Goal: Task Accomplishment & Management: Manage account settings

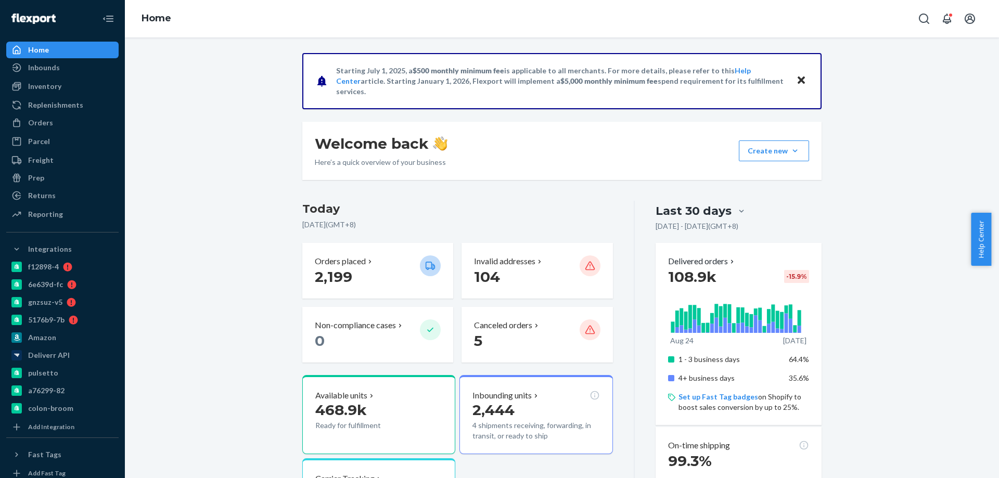
click at [52, 131] on div "Orders Ecommerce Orders Wholesale Orders" at bounding box center [62, 123] width 112 height 18
click at [60, 123] on div "Orders" at bounding box center [62, 123] width 110 height 15
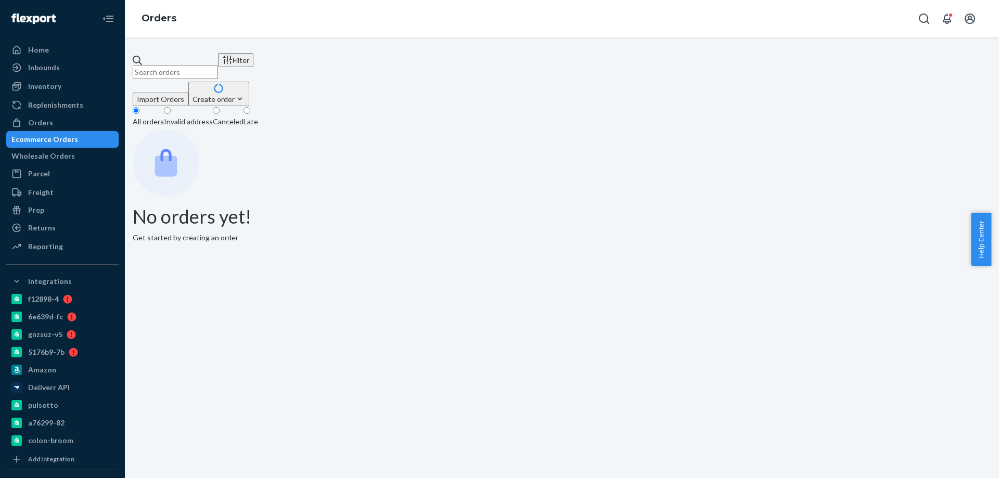
click at [221, 53] on div "Filter Import Orders Create order Ecommerce order Removal order All orders Inva…" at bounding box center [562, 257] width 874 height 441
click at [218, 66] on input "text" at bounding box center [175, 73] width 85 height 14
paste input "4213942"
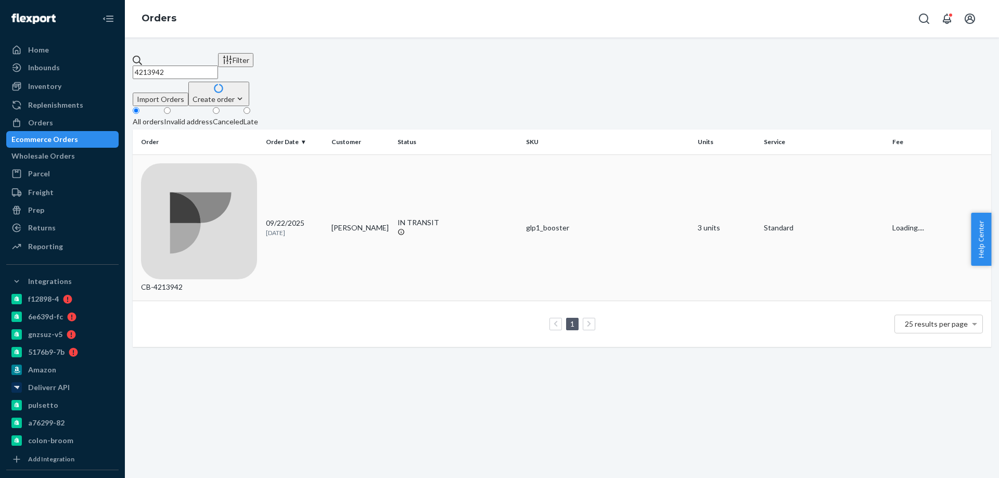
type input "4213942"
click at [365, 155] on td "[PERSON_NAME]" at bounding box center [360, 228] width 66 height 147
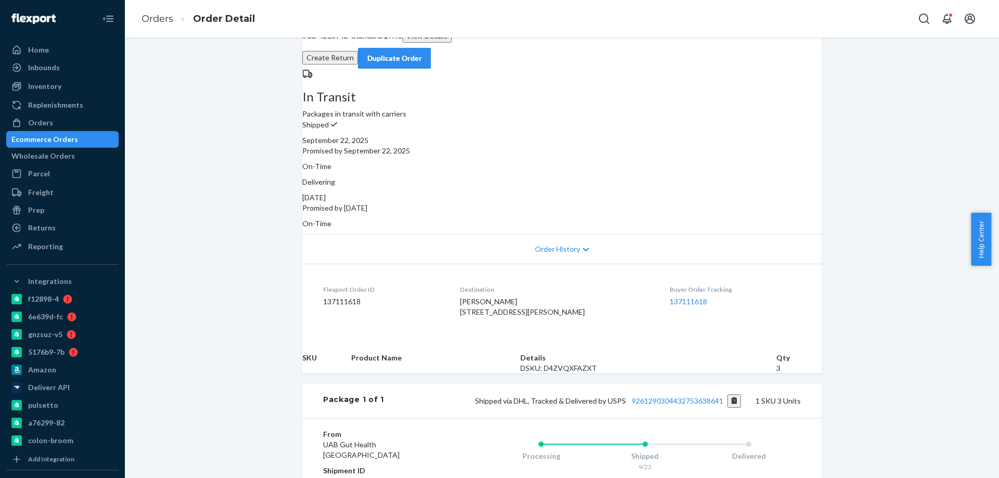
scroll to position [208, 0]
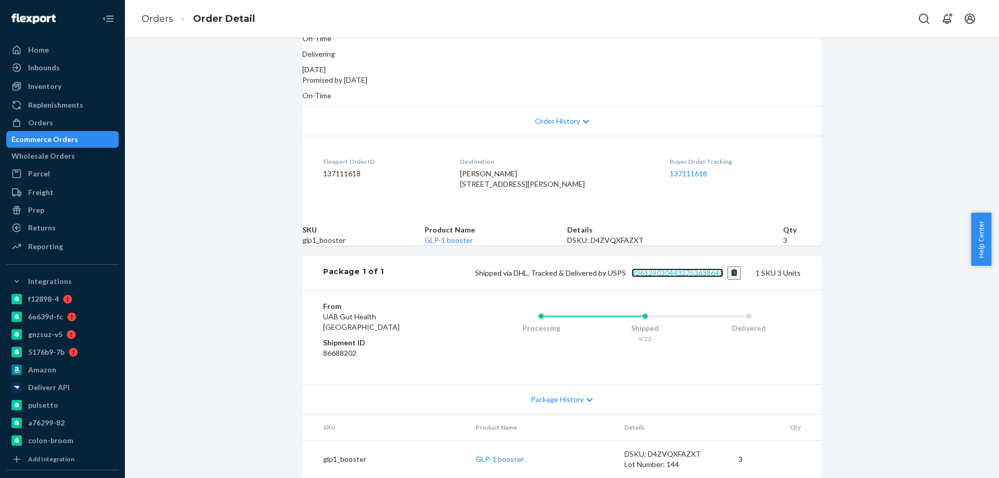
click at [644, 275] on link "9261290304432753638641" at bounding box center [678, 272] width 92 height 9
click at [69, 147] on div "Ecommerce Orders" at bounding box center [62, 139] width 110 height 15
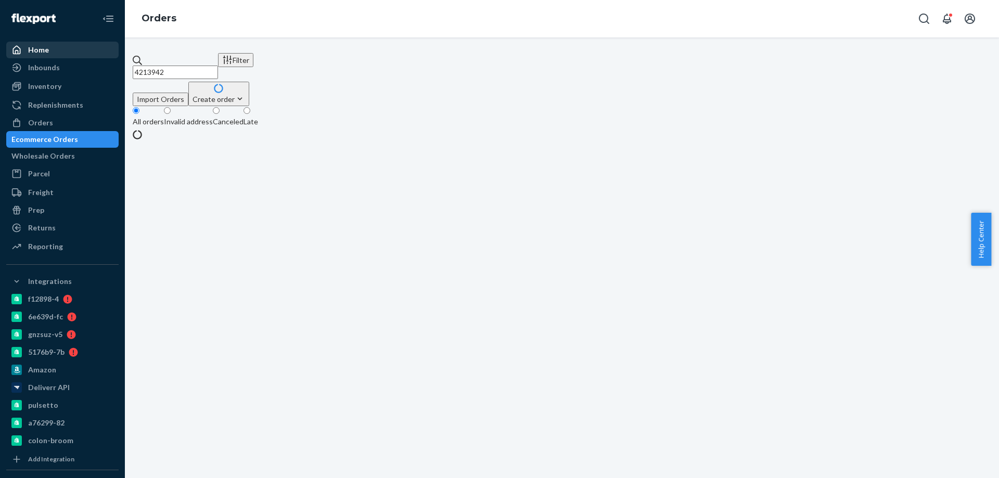
drag, startPoint x: 201, startPoint y: 59, endPoint x: 24, endPoint y: 45, distance: 177.5
click at [36, 50] on div "Home Inbounds Shipping Plans Problems Inventory Products Branded Packaging Repl…" at bounding box center [499, 239] width 999 height 478
paste input "7644"
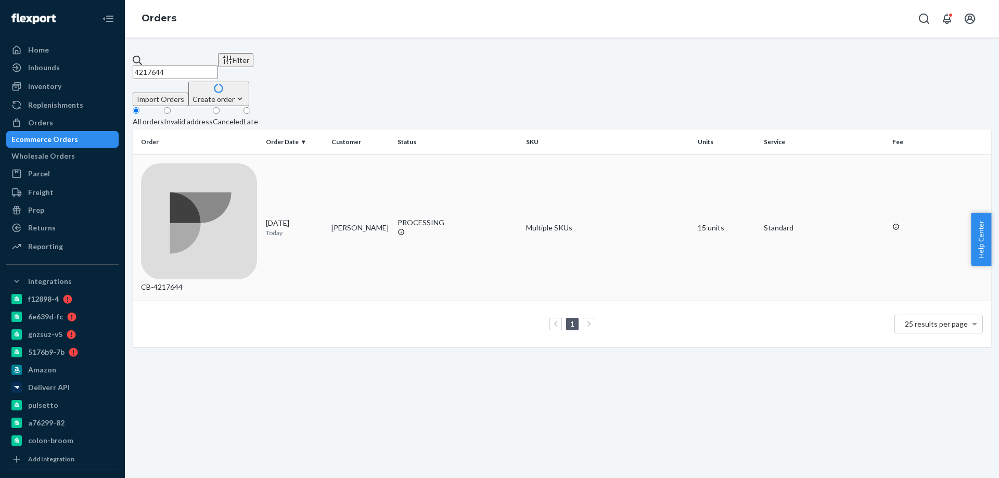
type input "4217644"
click at [349, 170] on td "[PERSON_NAME]" at bounding box center [360, 228] width 66 height 147
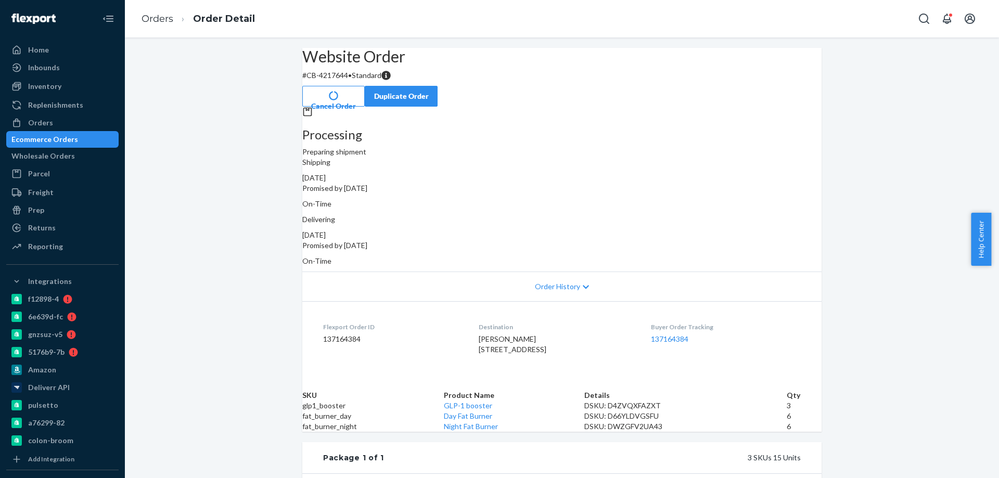
click at [365, 86] on button "Cancel Order" at bounding box center [333, 96] width 62 height 21
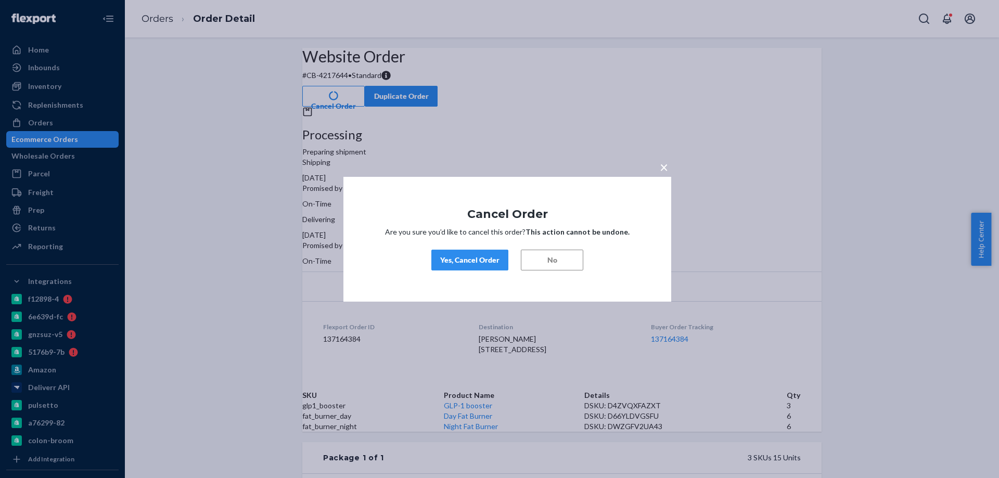
click at [476, 259] on div "Yes, Cancel Order" at bounding box center [469, 260] width 59 height 10
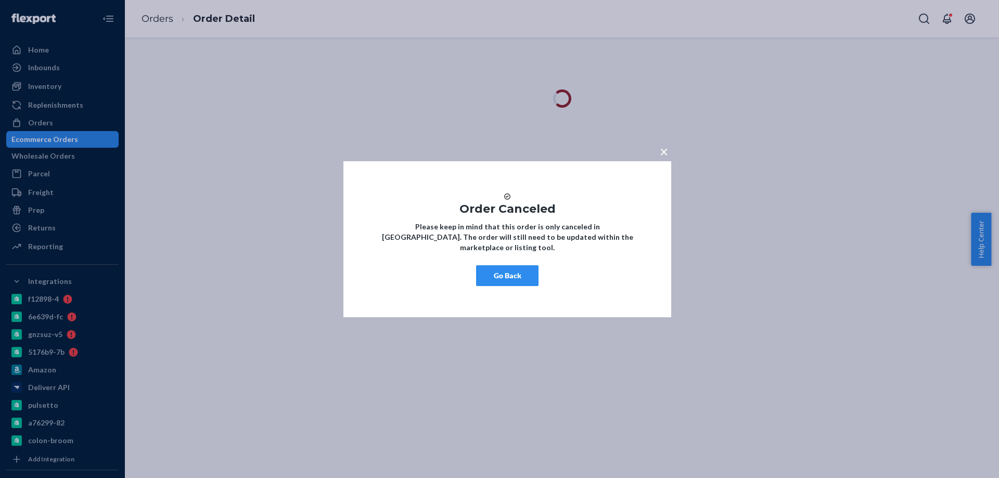
click at [496, 280] on button "Go Back" at bounding box center [507, 275] width 62 height 21
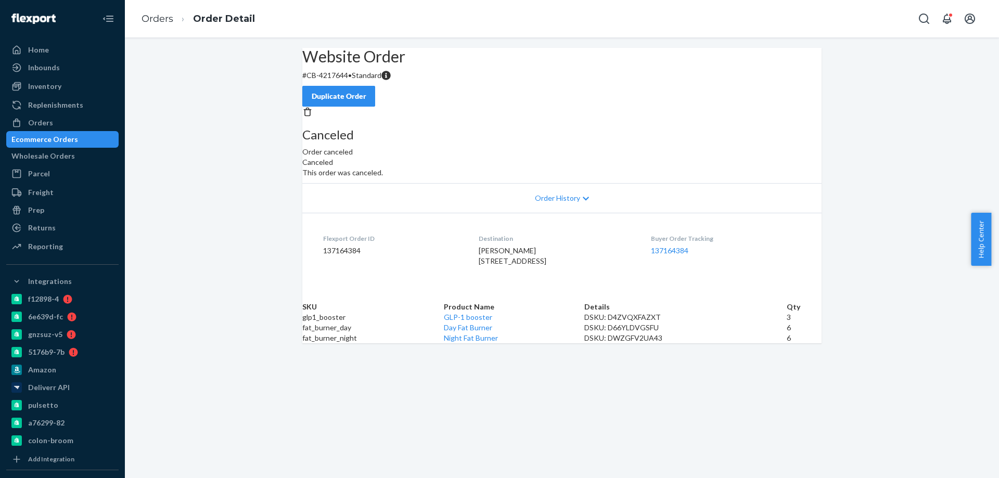
click at [366, 91] on div "Duplicate Order" at bounding box center [338, 96] width 55 height 10
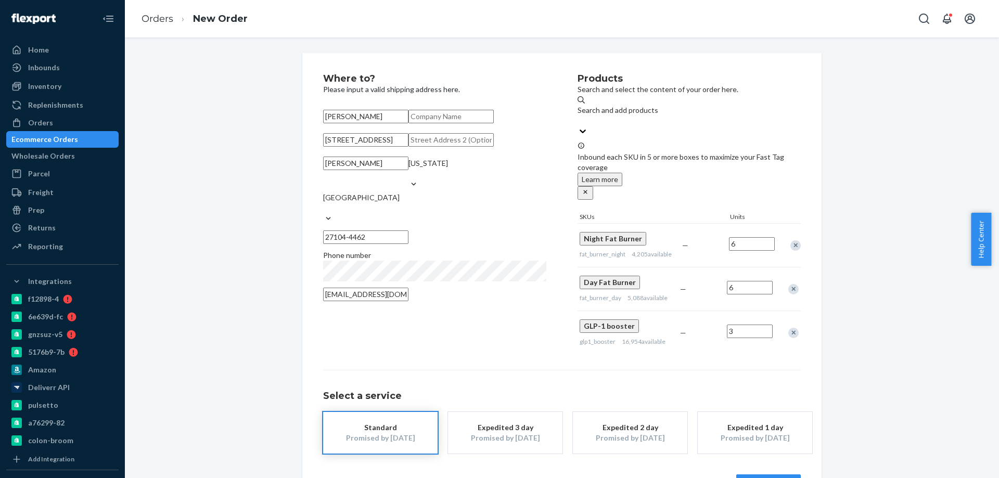
click at [790, 240] on div "Remove Item" at bounding box center [795, 245] width 10 height 10
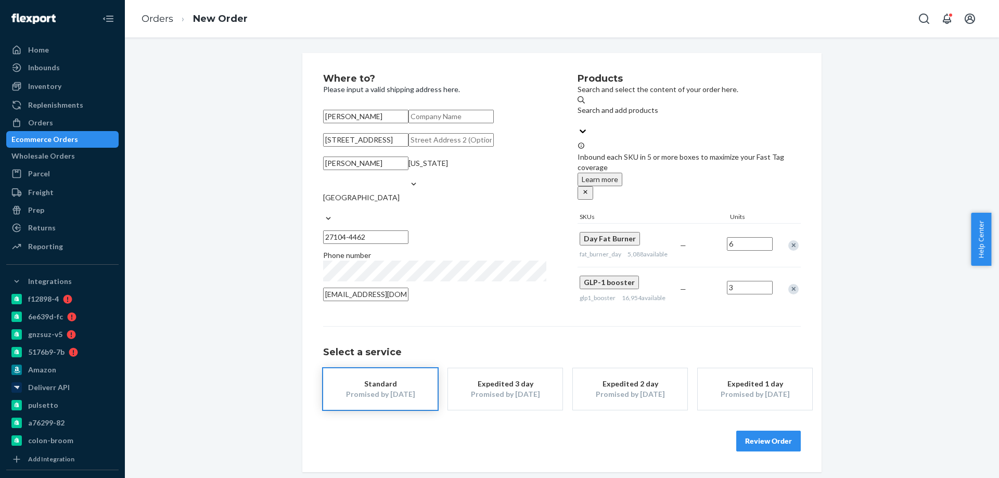
click at [791, 240] on div "Remove Item" at bounding box center [793, 245] width 10 height 10
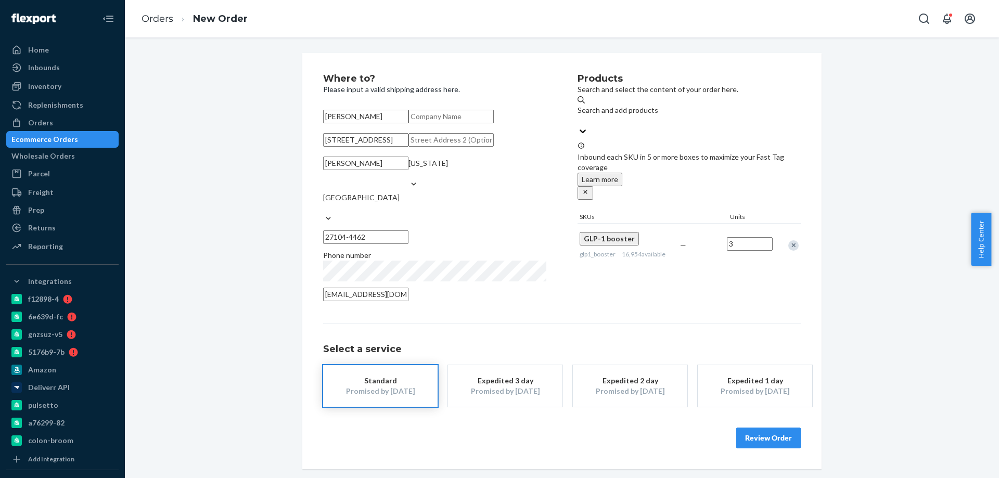
scroll to position [37, 0]
click at [766, 442] on button "Review Order" at bounding box center [768, 438] width 65 height 21
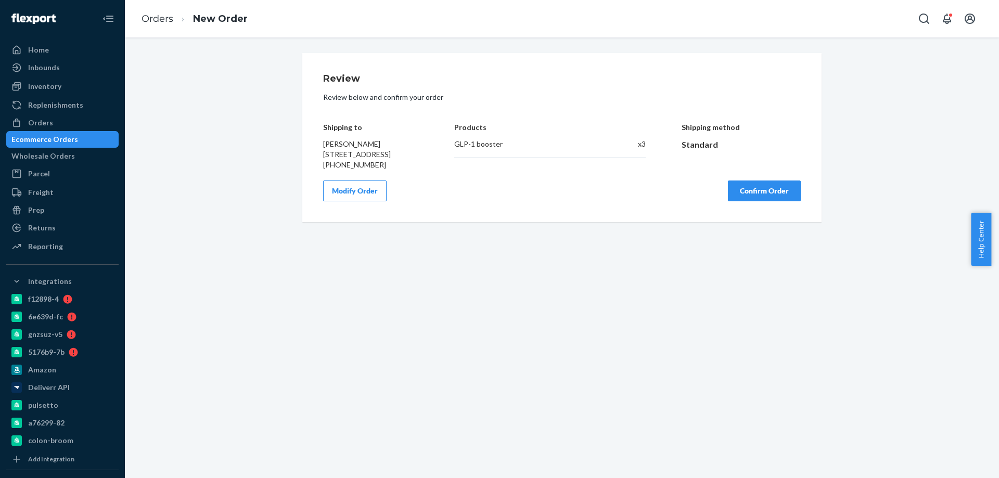
scroll to position [0, 0]
click at [748, 222] on div "Review Review below and confirm your order Shipping to [PERSON_NAME] [STREET_AD…" at bounding box center [561, 137] width 519 height 169
click at [748, 201] on button "Confirm Order" at bounding box center [764, 191] width 73 height 21
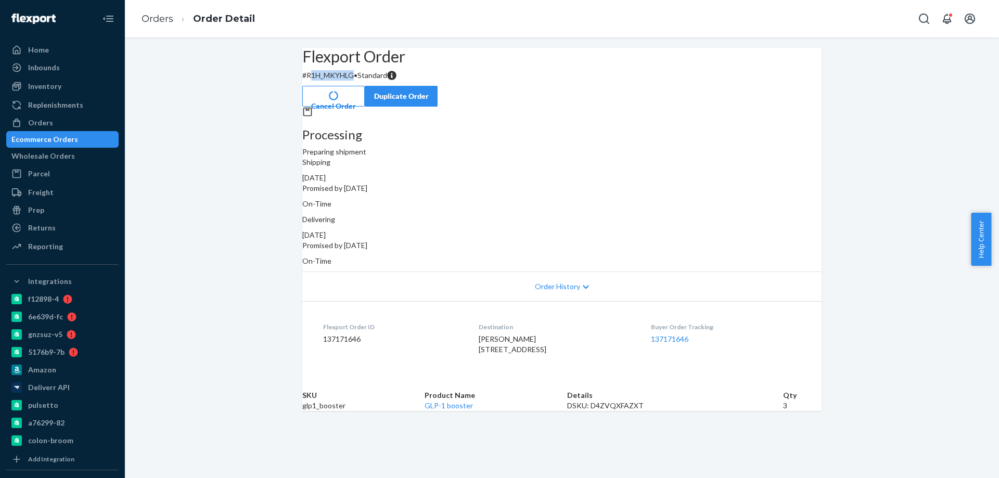
copy p "1H_MKYHLG"
copy p "R1H_MKYHLG"
drag, startPoint x: 369, startPoint y: 102, endPoint x: 326, endPoint y: 98, distance: 43.4
click at [326, 81] on p "# R1H_MKYHLG • Standard" at bounding box center [561, 75] width 519 height 10
click at [96, 134] on div "Ecommerce Orders" at bounding box center [62, 139] width 110 height 15
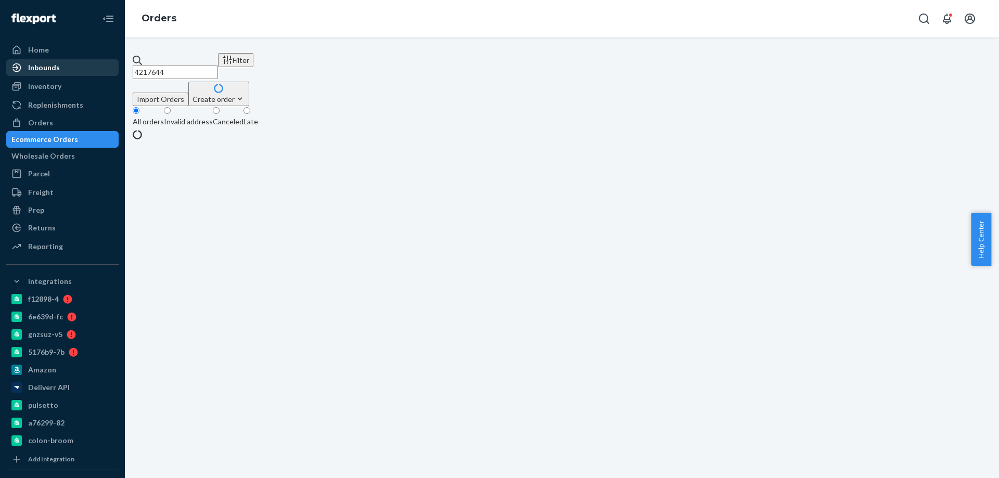
click at [99, 67] on div "Home Inbounds Shipping Plans Problems Inventory Products Branded Packaging Repl…" at bounding box center [499, 239] width 999 height 478
paste input "4949"
type input "4214949"
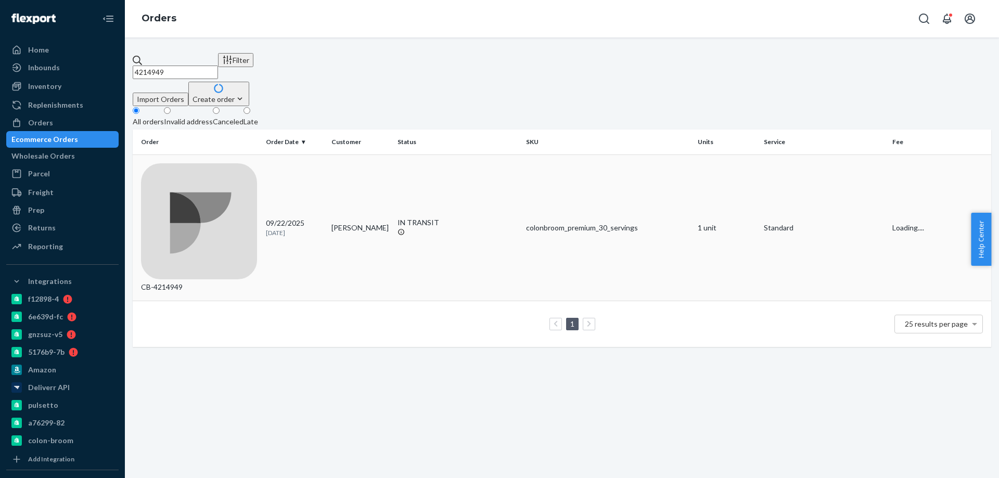
click at [355, 160] on td "[PERSON_NAME]" at bounding box center [360, 228] width 66 height 147
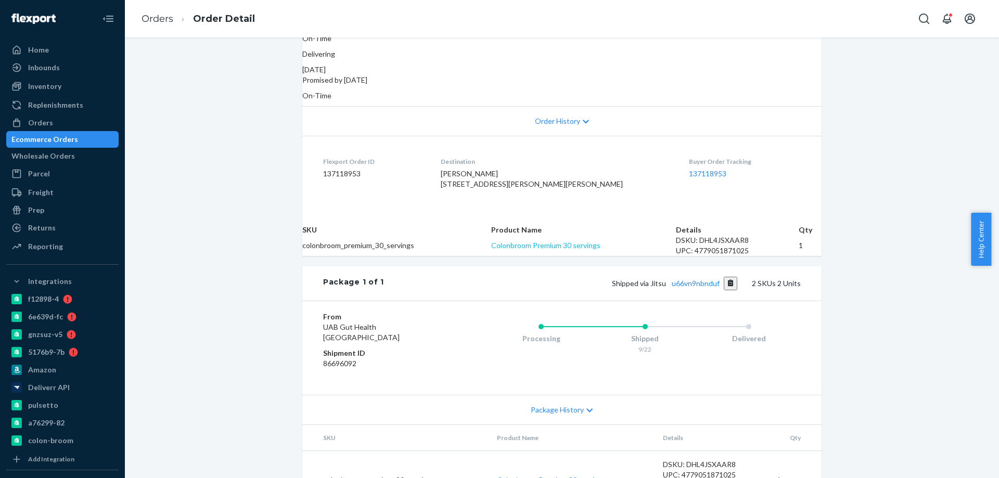
scroll to position [208, 0]
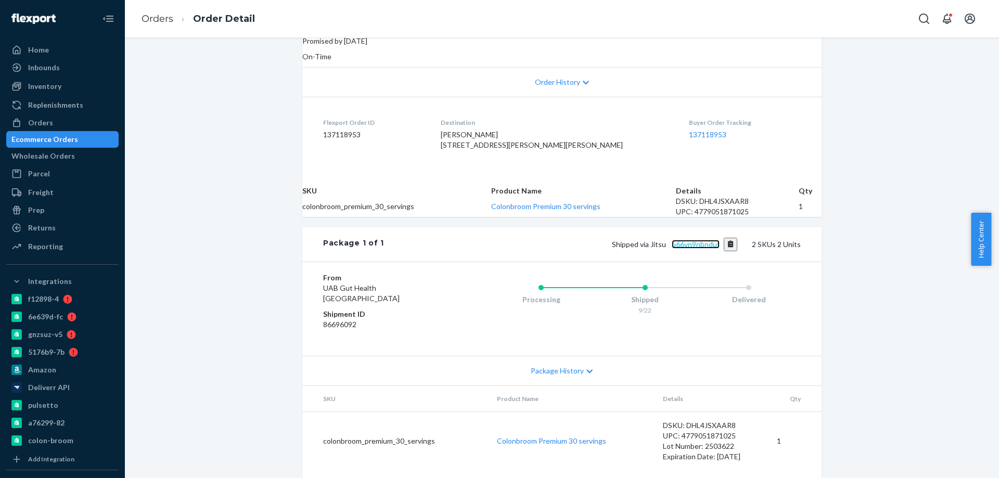
click at [686, 249] on link "u66vn9nbnduf" at bounding box center [696, 244] width 48 height 9
click at [78, 137] on div "Ecommerce Orders" at bounding box center [44, 139] width 67 height 10
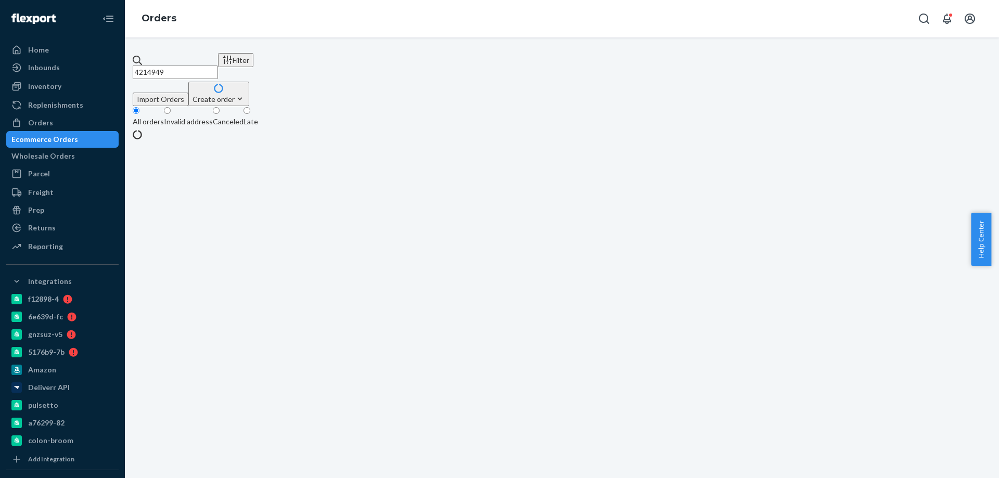
drag, startPoint x: 237, startPoint y: 70, endPoint x: 59, endPoint y: 76, distance: 178.1
click at [60, 76] on div "Home Inbounds Shipping Plans Problems Inventory Products Branded Packaging Repl…" at bounding box center [499, 239] width 999 height 478
paste input "04140"
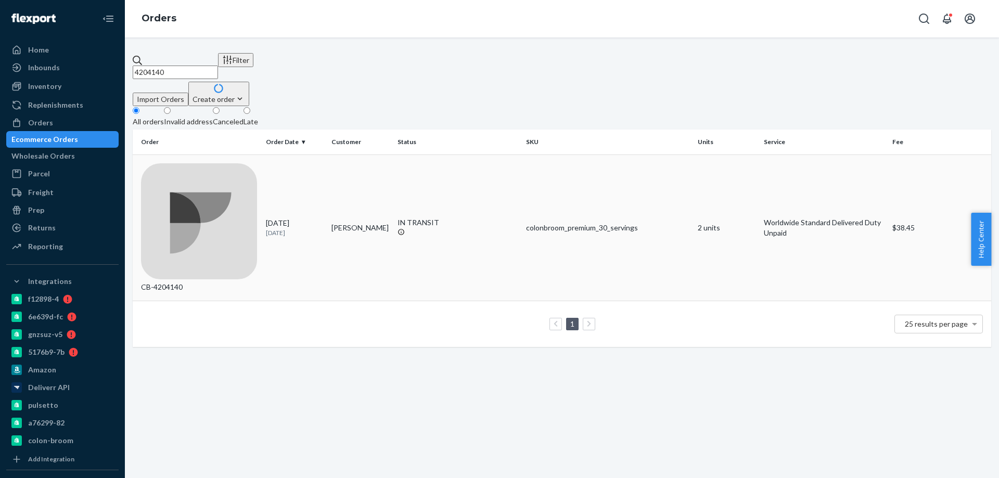
type input "4204140"
click at [304, 173] on td "[DATE] [DATE]" at bounding box center [295, 228] width 66 height 147
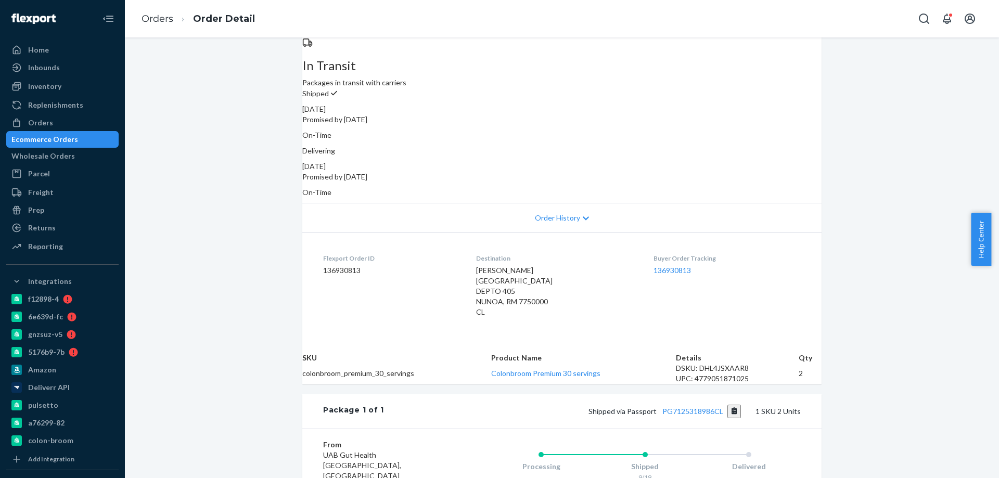
scroll to position [156, 0]
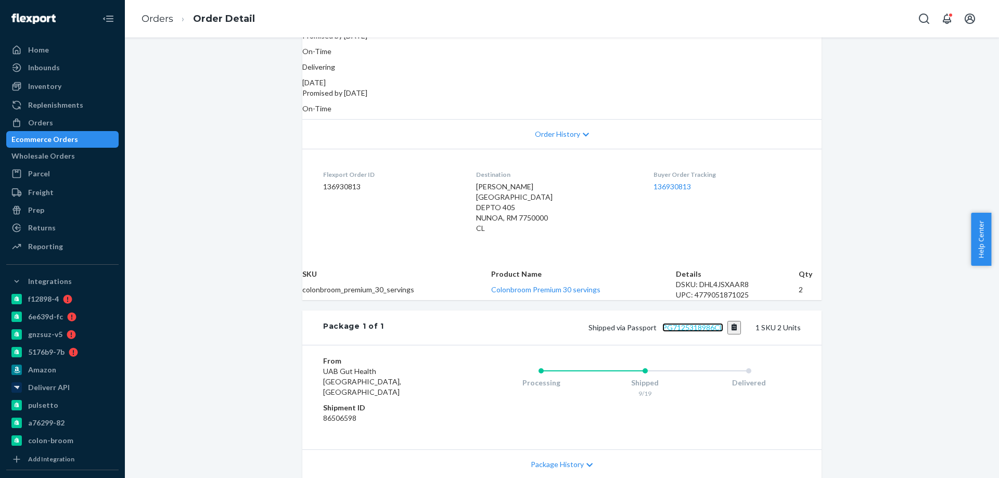
click at [674, 332] on link "PG7125318986CL" at bounding box center [692, 327] width 61 height 9
click at [684, 332] on link "PG7125318986CL" at bounding box center [692, 327] width 61 height 9
click at [71, 143] on div "Ecommerce Orders" at bounding box center [44, 139] width 67 height 10
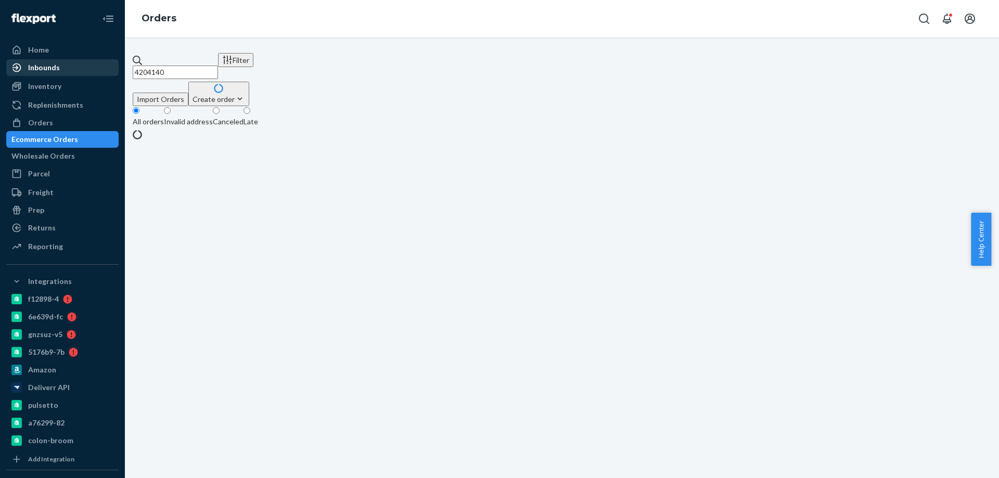
paste input "17672"
drag, startPoint x: 124, startPoint y: 70, endPoint x: 65, endPoint y: 70, distance: 59.3
click at [70, 70] on div "Home Inbounds Shipping Plans Problems Inventory Products Branded Packaging Repl…" at bounding box center [499, 239] width 999 height 478
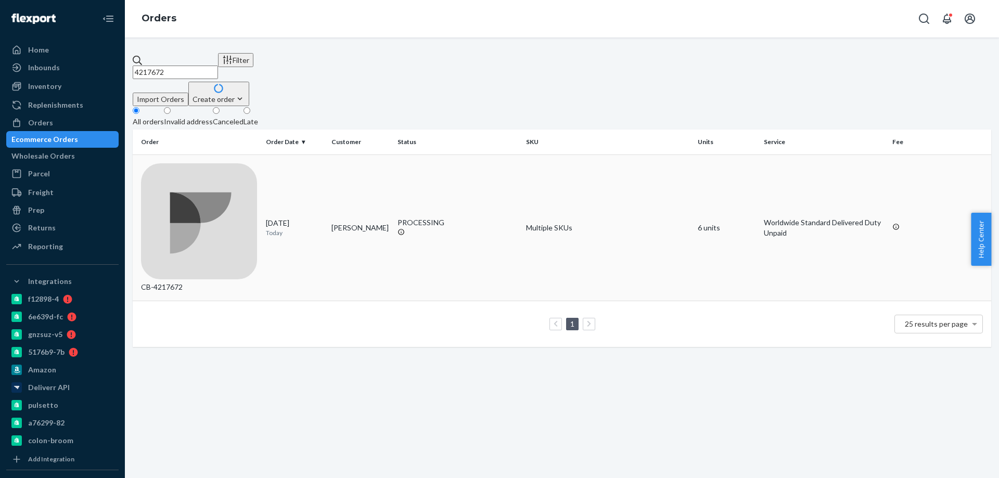
type input "4217672"
click at [360, 155] on td "[PERSON_NAME]" at bounding box center [360, 228] width 66 height 147
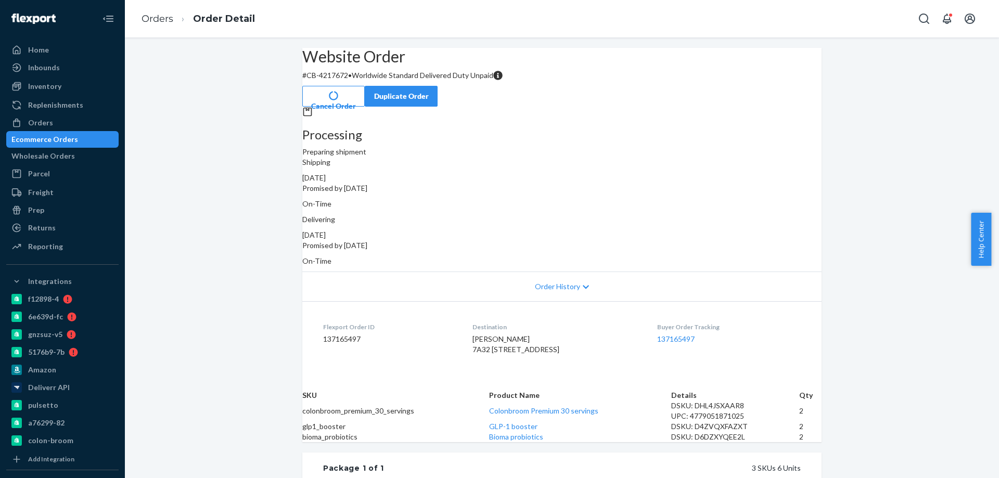
click at [365, 88] on button "Cancel Order" at bounding box center [333, 96] width 62 height 21
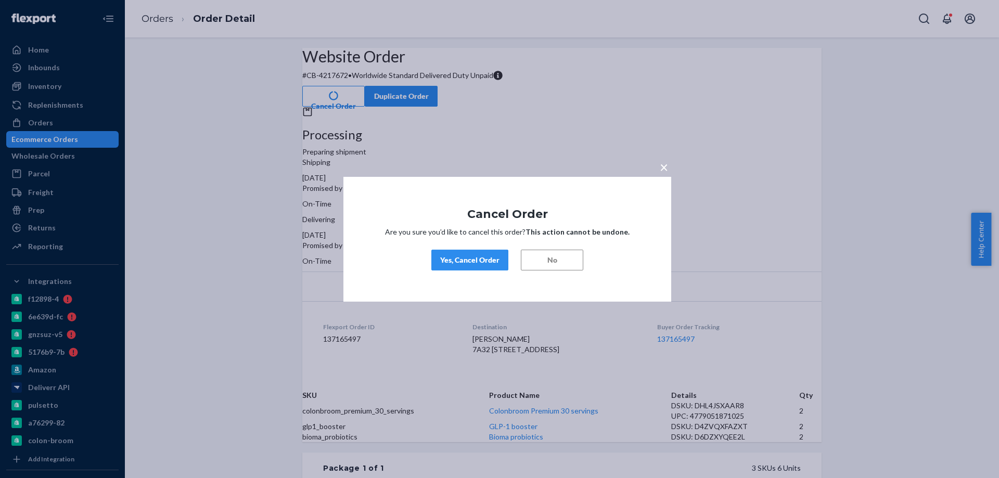
click at [484, 255] on div "Yes, Cancel Order" at bounding box center [469, 260] width 59 height 10
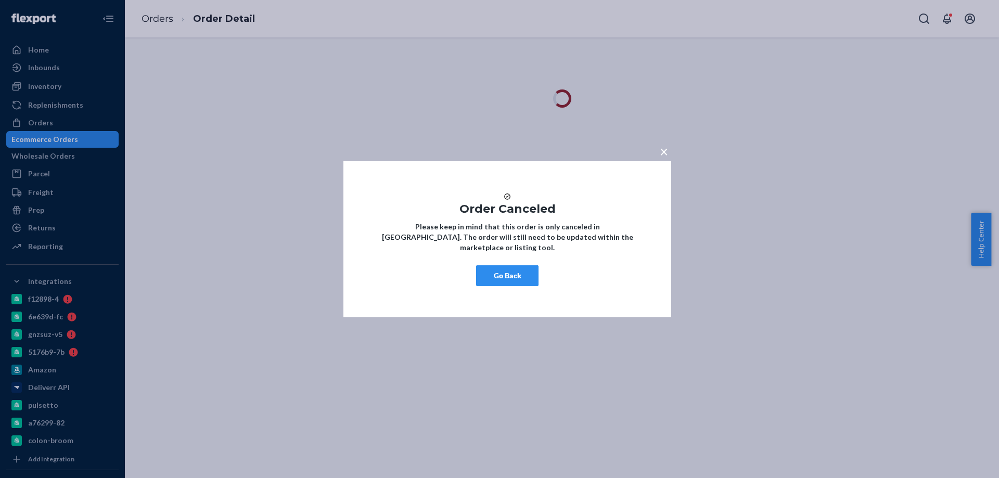
click at [524, 285] on button "Go Back" at bounding box center [507, 275] width 62 height 21
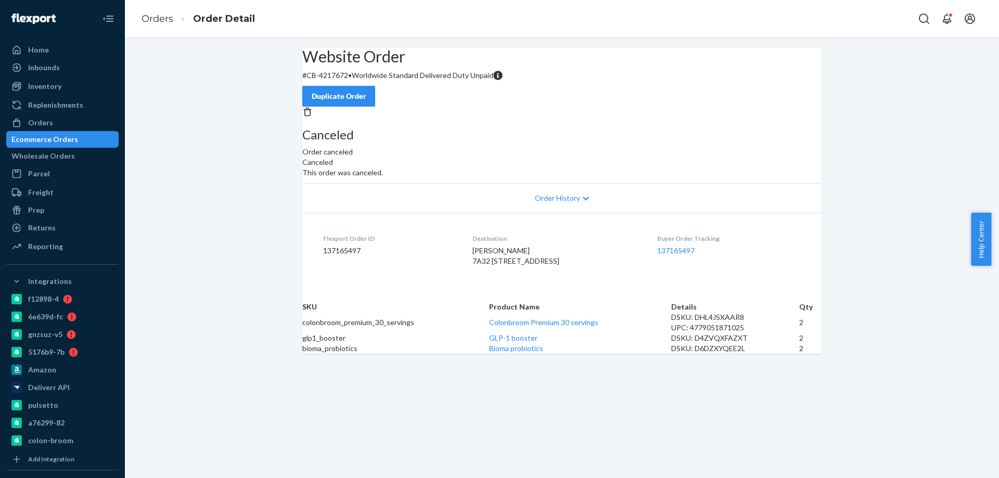
scroll to position [35, 0]
click at [366, 91] on div "Duplicate Order" at bounding box center [338, 96] width 55 height 10
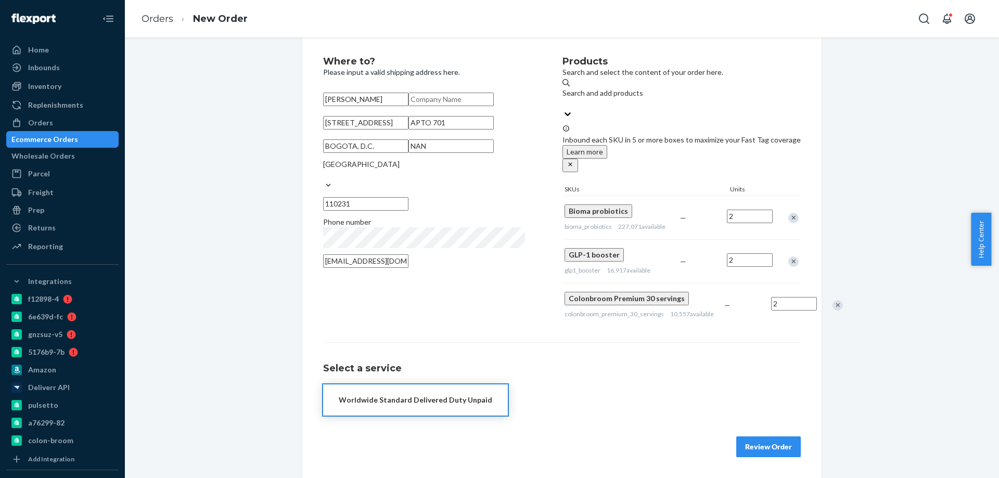
scroll to position [27, 0]
click at [73, 135] on div "Ecommerce Orders" at bounding box center [62, 139] width 110 height 15
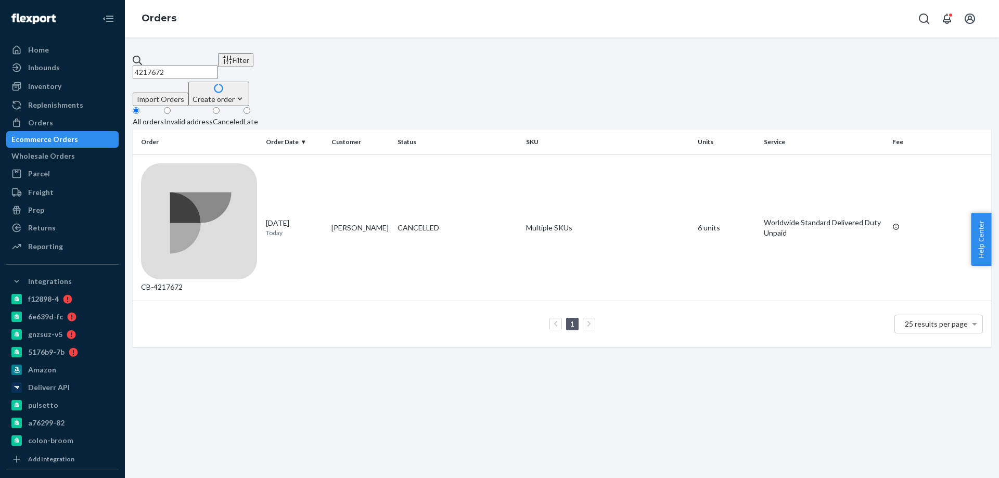
click at [71, 142] on div "Ecommerce Orders" at bounding box center [44, 139] width 67 height 10
drag, startPoint x: 221, startPoint y: 55, endPoint x: 0, endPoint y: 45, distance: 220.8
click at [5, 49] on div "Home Inbounds Shipping Plans Problems Inventory Products Branded Packaging Repl…" at bounding box center [499, 239] width 999 height 478
paste input "4217705"
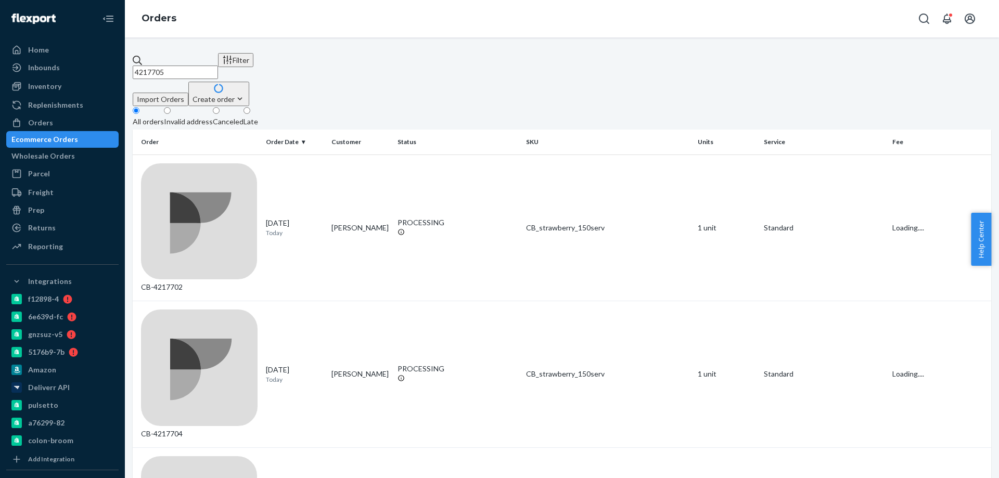
click at [170, 66] on input "4217705" at bounding box center [175, 73] width 85 height 14
drag, startPoint x: 222, startPoint y: 57, endPoint x: 36, endPoint y: 50, distance: 185.4
click at [50, 53] on div "Home Inbounds Shipping Plans Problems Inventory Products Branded Packaging Repl…" at bounding box center [499, 239] width 999 height 478
paste input "668"
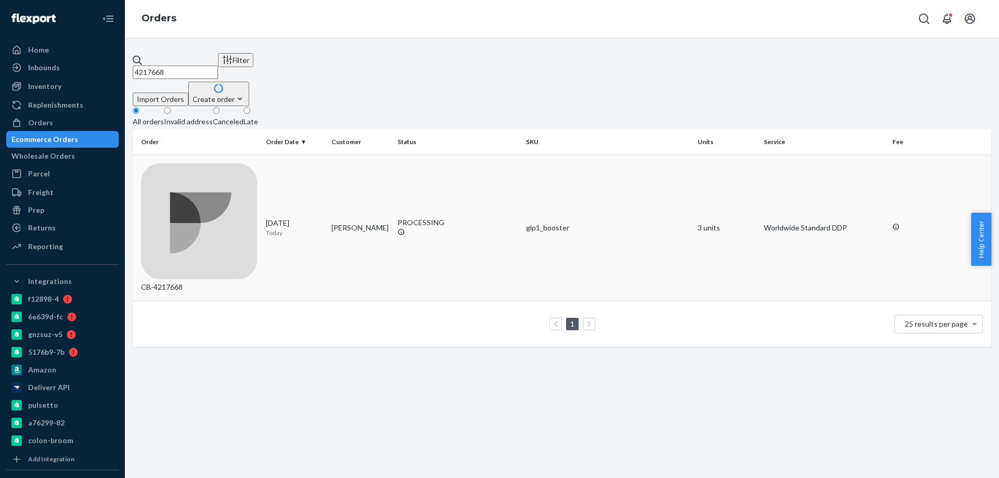
type input "4217668"
click at [342, 170] on td "[PERSON_NAME]" at bounding box center [360, 228] width 66 height 147
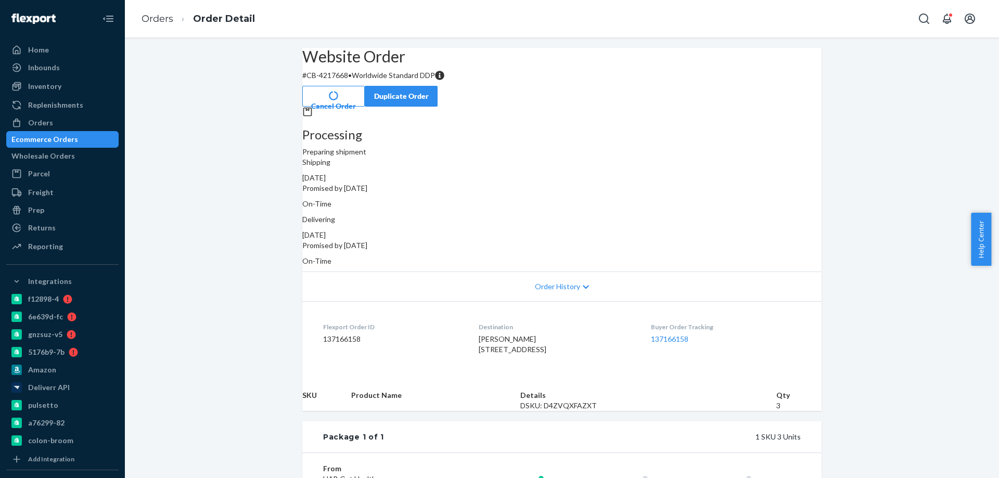
click at [365, 89] on button "Cancel Order" at bounding box center [333, 96] width 62 height 21
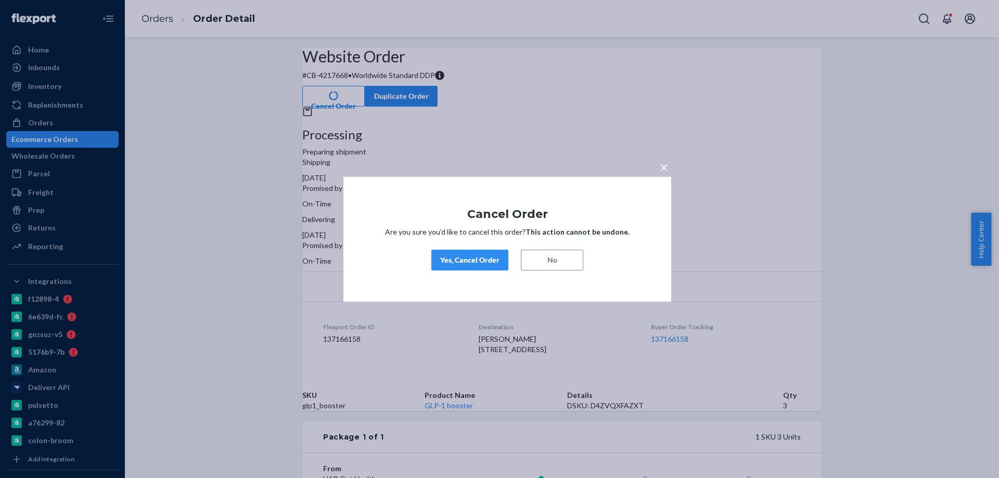
click at [478, 263] on div "Yes, Cancel Order" at bounding box center [469, 260] width 59 height 10
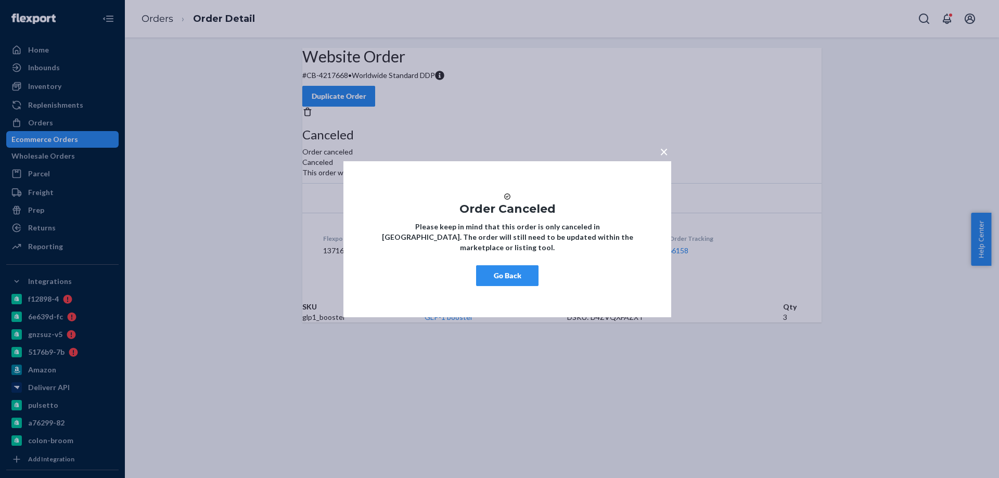
click at [504, 266] on div "× Order Canceled Please keep in mind that this order is only canceled in [GEOGR…" at bounding box center [507, 239] width 328 height 156
click at [513, 278] on button "Go Back" at bounding box center [507, 275] width 62 height 21
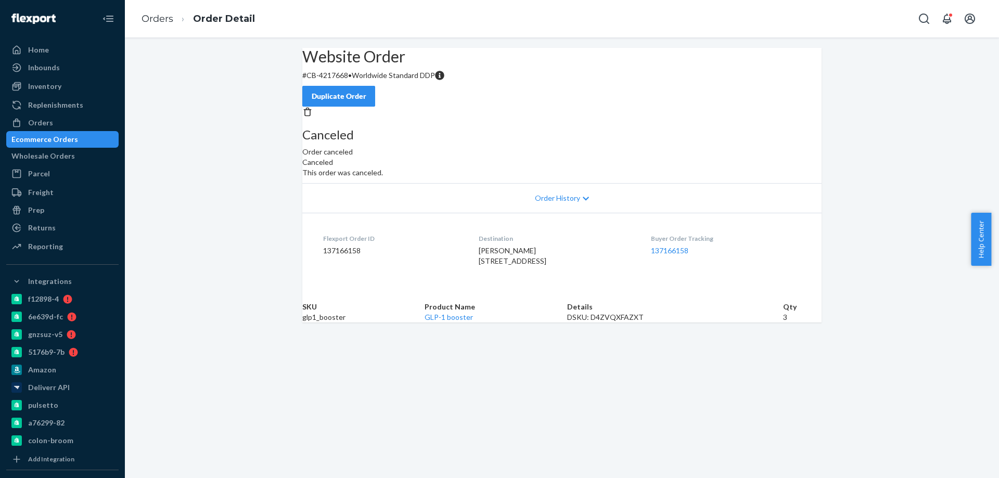
click at [103, 140] on div "Ecommerce Orders" at bounding box center [62, 139] width 110 height 15
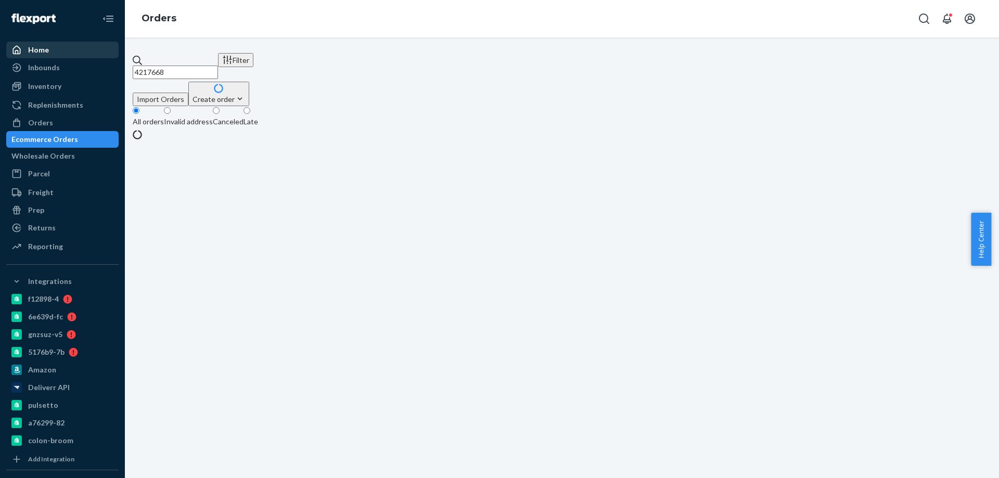
drag, startPoint x: 217, startPoint y: 65, endPoint x: 57, endPoint y: 53, distance: 160.7
click at [59, 53] on div "Home Inbounds Shipping Plans Problems Inventory Products Branded Packaging Repl…" at bounding box center [499, 239] width 999 height 478
paste input "4110807"
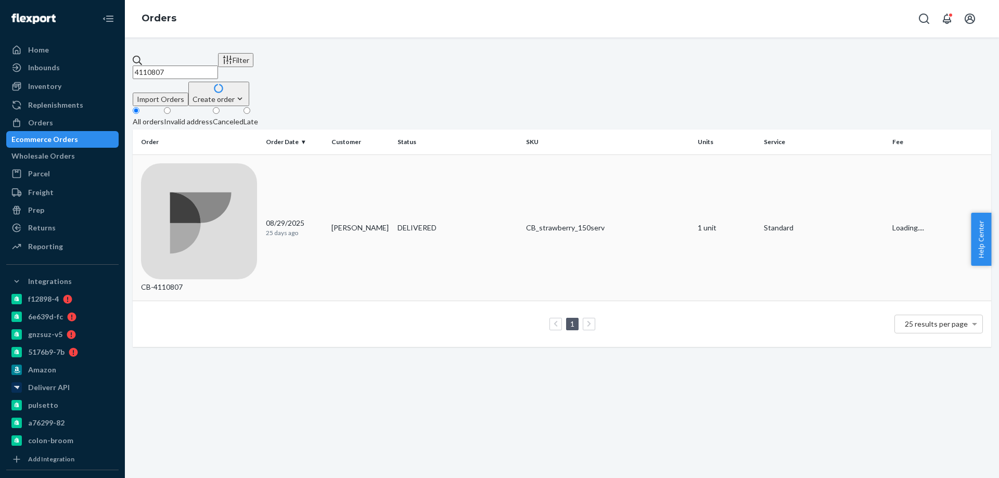
type input "4110807"
click at [340, 167] on td "[PERSON_NAME]" at bounding box center [360, 228] width 66 height 147
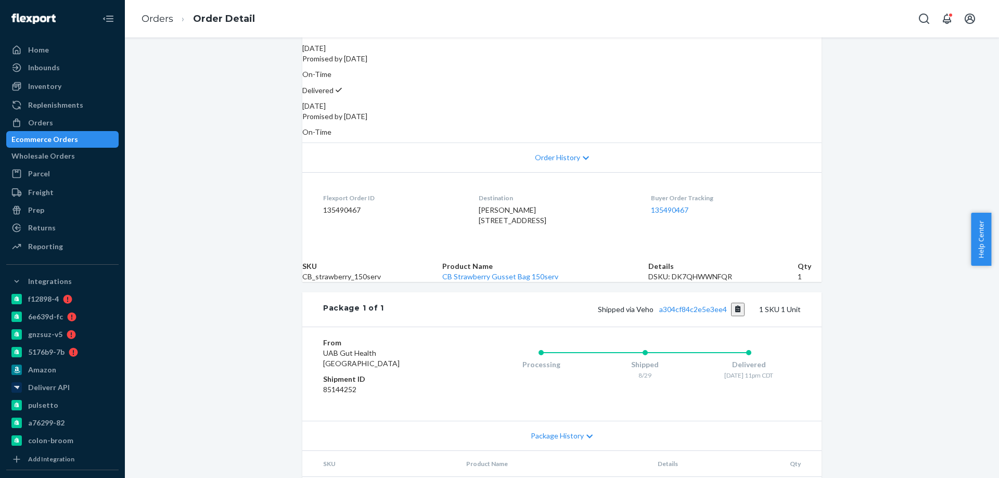
scroll to position [156, 0]
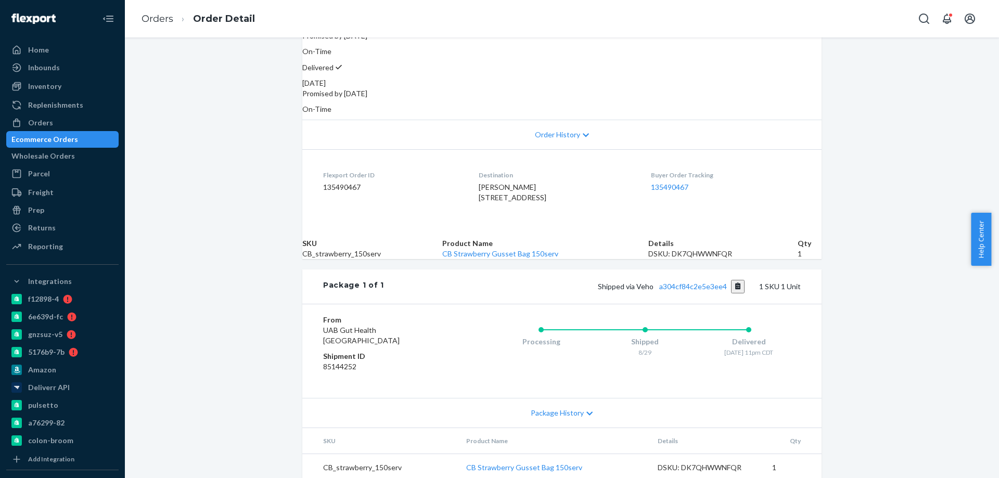
click at [665, 293] on div "Shipped via Veho a304cf84c2e5e3ee4 1 SKU 1 Unit" at bounding box center [592, 287] width 417 height 14
click at [667, 291] on link "a304cf84c2e5e3ee4" at bounding box center [693, 286] width 68 height 9
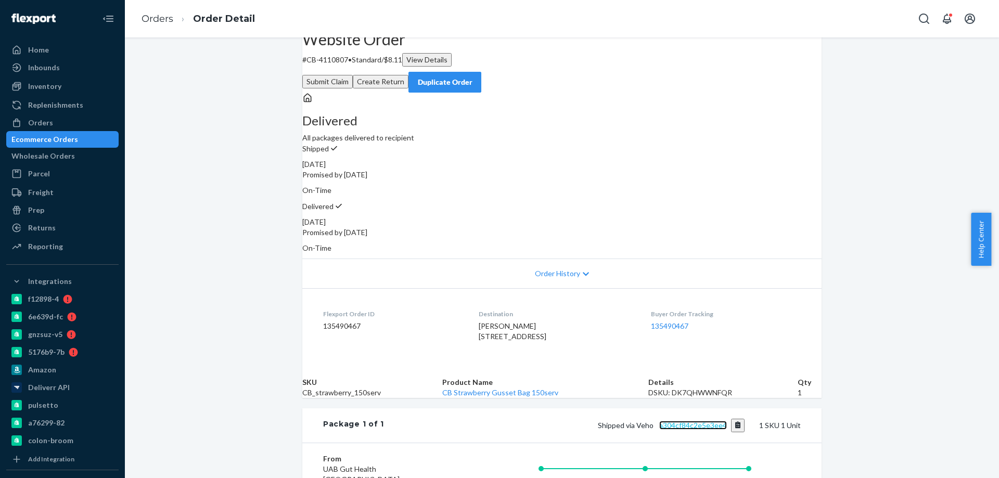
scroll to position [0, 0]
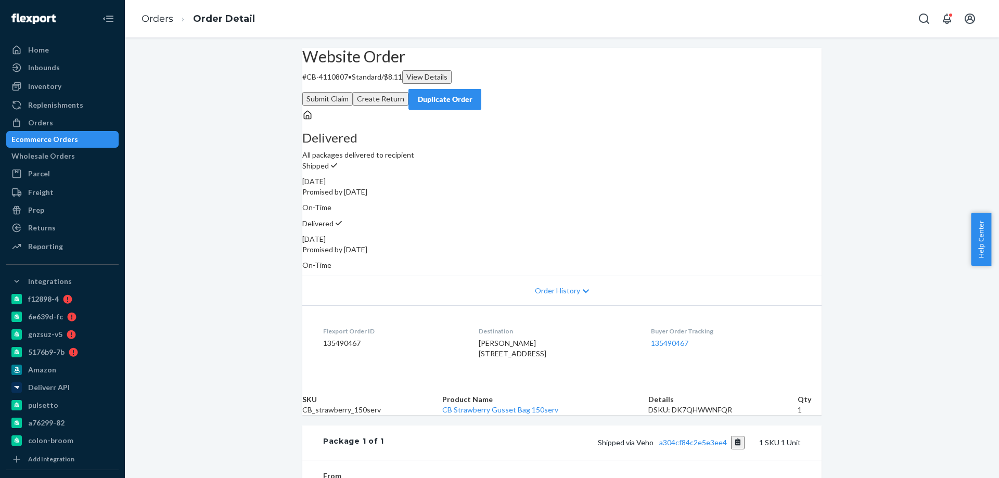
copy div "30, 2025"
copy div "ust 30, 2025"
copy div "ugust 30, 2025"
copy div "[DATE]"
drag, startPoint x: 647, startPoint y: 213, endPoint x: 393, endPoint y: 30, distance: 313.5
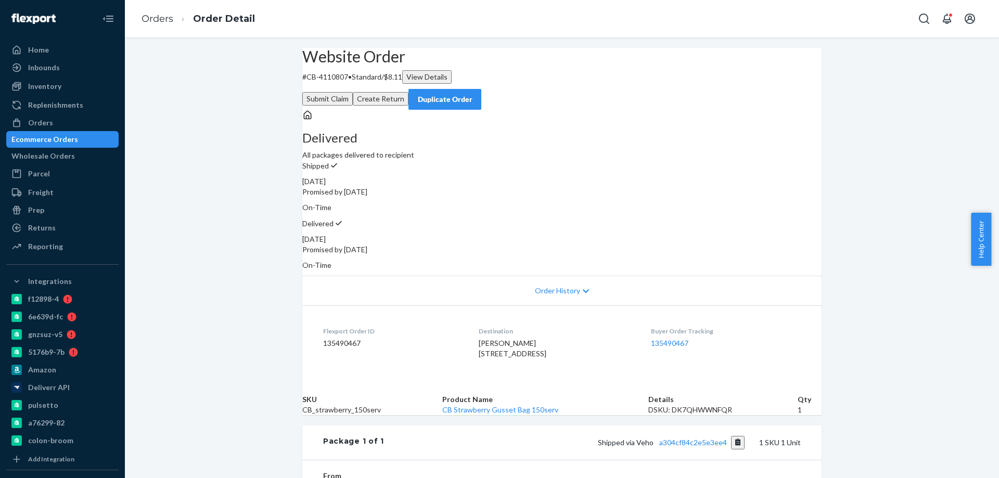
click at [619, 234] on div "[DATE]" at bounding box center [561, 239] width 519 height 10
click at [76, 138] on div "Ecommerce Orders" at bounding box center [44, 139] width 67 height 10
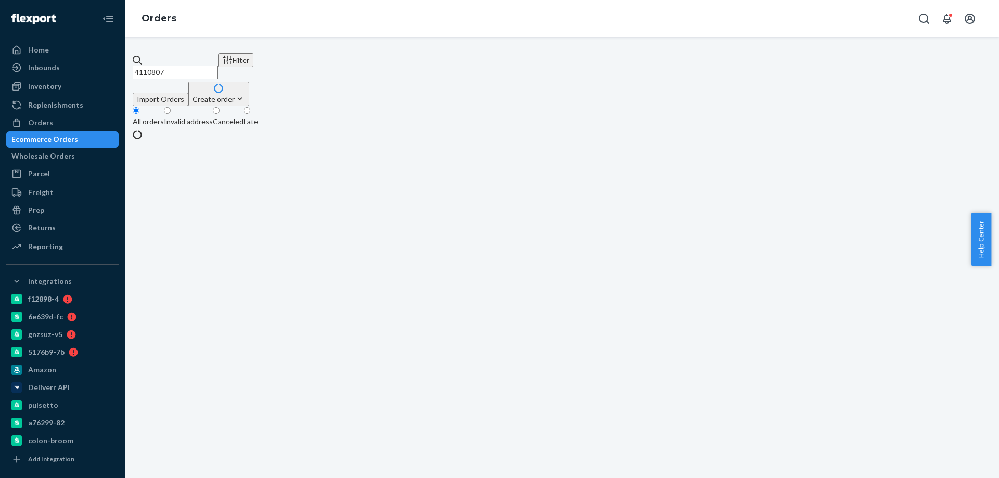
drag, startPoint x: 76, startPoint y: 58, endPoint x: 0, endPoint y: 49, distance: 76.4
click at [0, 51] on div "Home Inbounds Shipping Plans Problems Inventory Products Branded Packaging Repl…" at bounding box center [499, 239] width 999 height 478
paste input "217756"
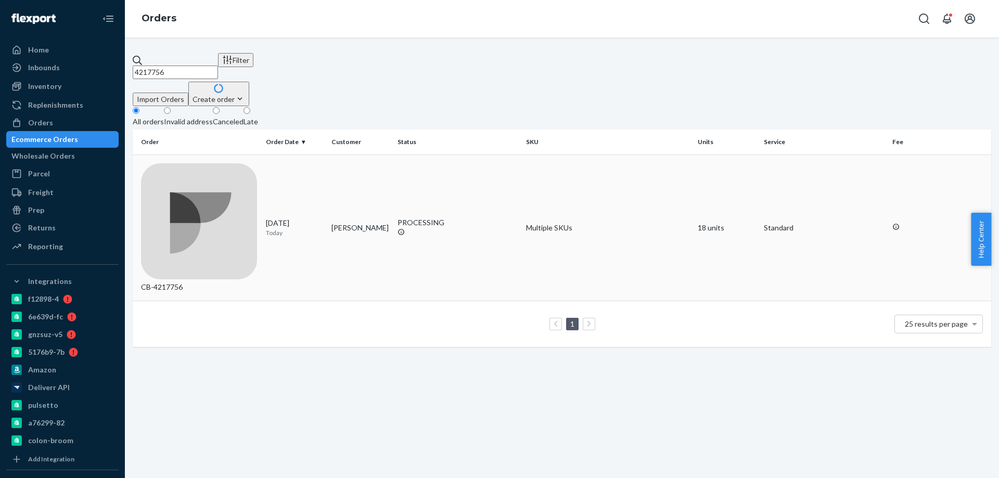
type input "4217756"
click at [330, 157] on td "[PERSON_NAME]" at bounding box center [360, 228] width 66 height 147
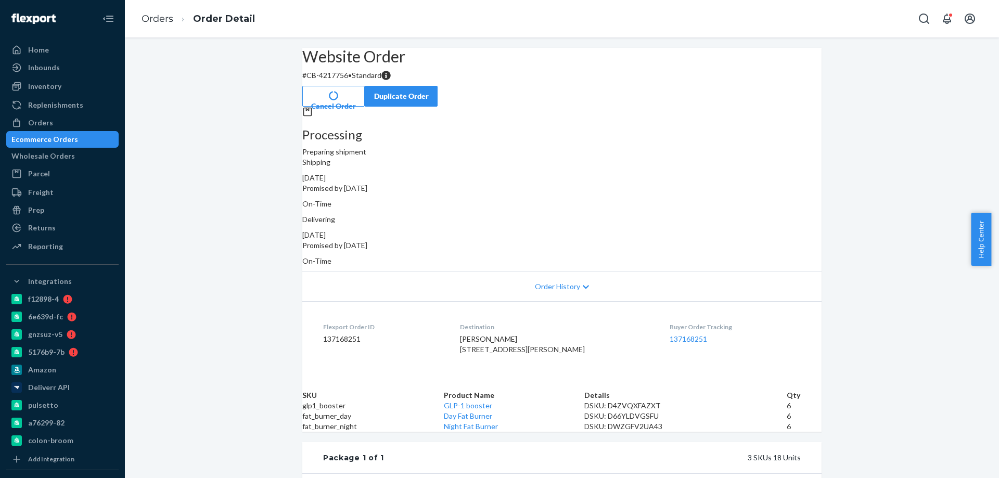
click at [365, 86] on button "Cancel Order" at bounding box center [333, 96] width 62 height 21
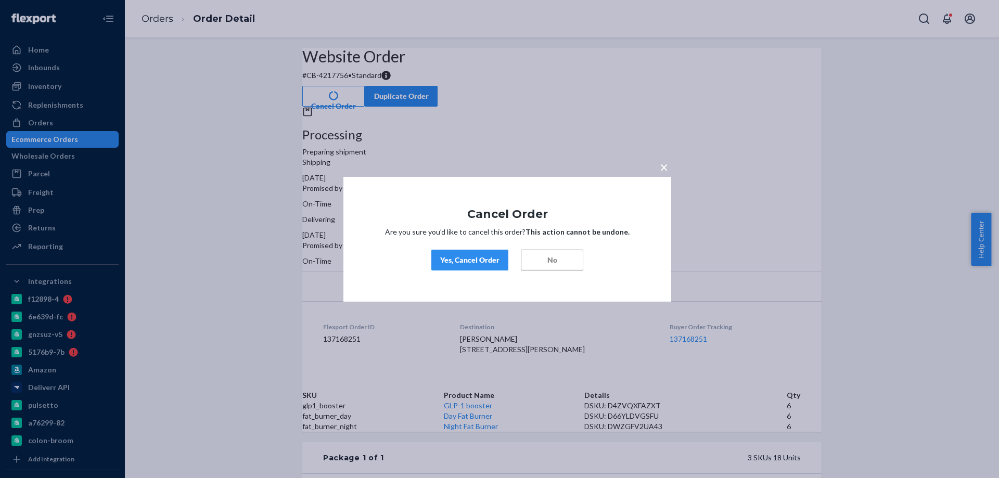
click at [477, 238] on div "× Cancel Order Are you sure you’d like to cancel this order? This action cannot…" at bounding box center [507, 238] width 328 height 125
click at [468, 247] on div "× Cancel Order Are you sure you’d like to cancel this order? This action cannot…" at bounding box center [507, 238] width 328 height 125
click at [465, 259] on div "Yes, Cancel Order" at bounding box center [469, 260] width 59 height 10
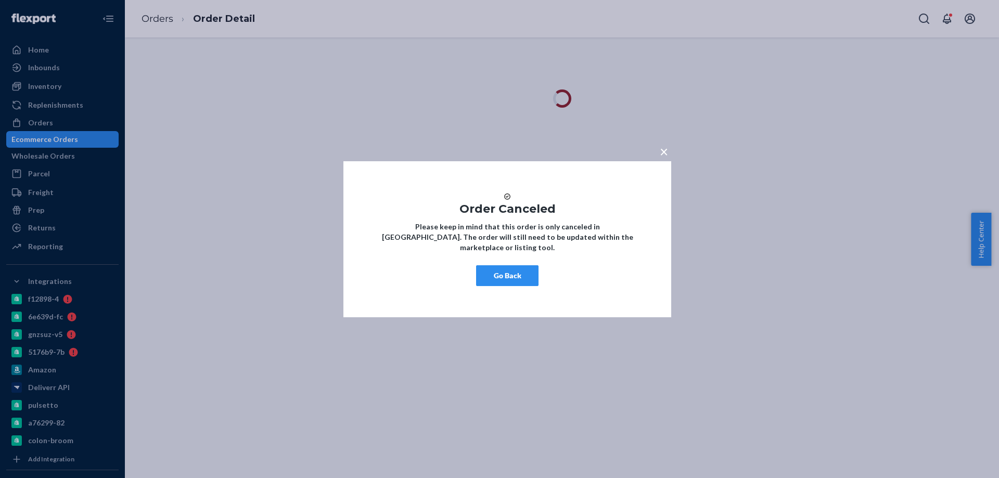
drag, startPoint x: 503, startPoint y: 272, endPoint x: 501, endPoint y: 281, distance: 10.0
click at [504, 273] on div "× Order Canceled Please keep in mind that this order is only canceled in [GEOGR…" at bounding box center [507, 239] width 328 height 156
click at [504, 286] on button "Go Back" at bounding box center [507, 275] width 62 height 21
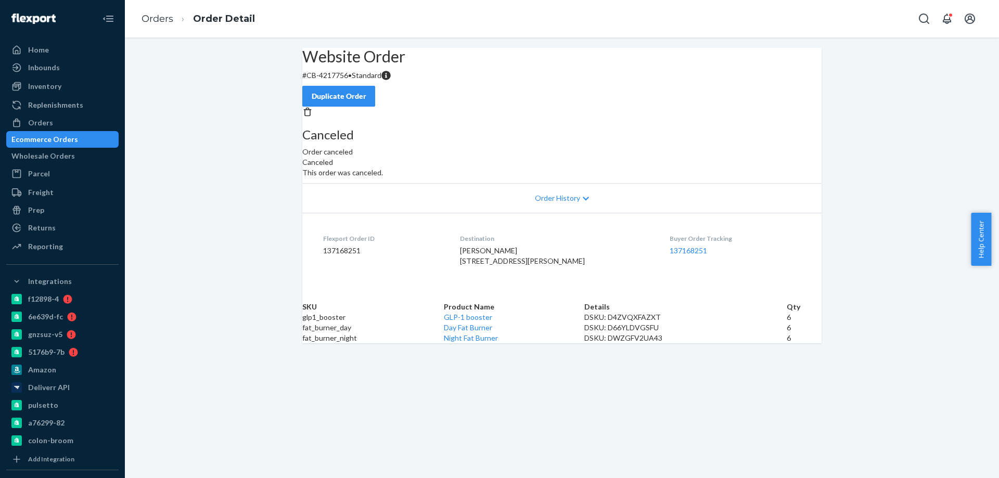
drag, startPoint x: 746, startPoint y: 83, endPoint x: 740, endPoint y: 83, distance: 5.7
click at [366, 91] on div "Duplicate Order" at bounding box center [338, 96] width 55 height 10
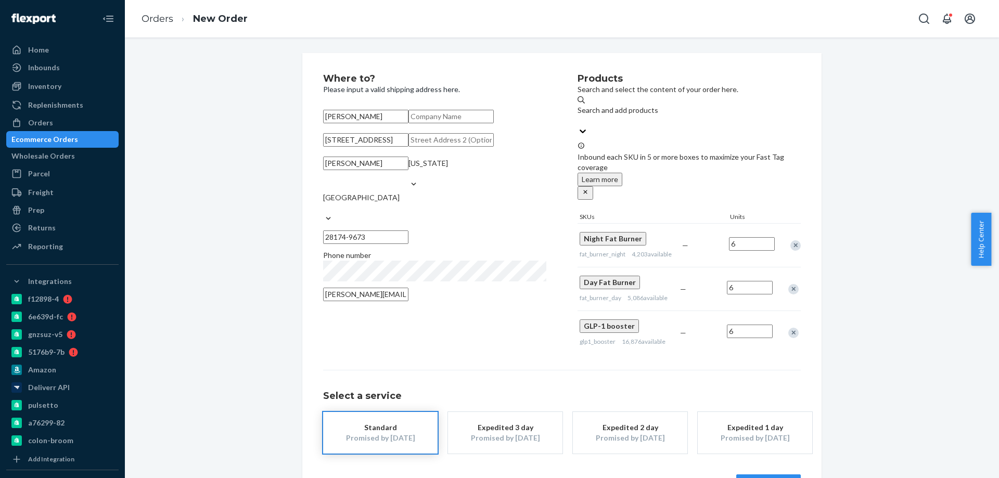
click at [790, 240] on div "Remove Item" at bounding box center [795, 245] width 10 height 10
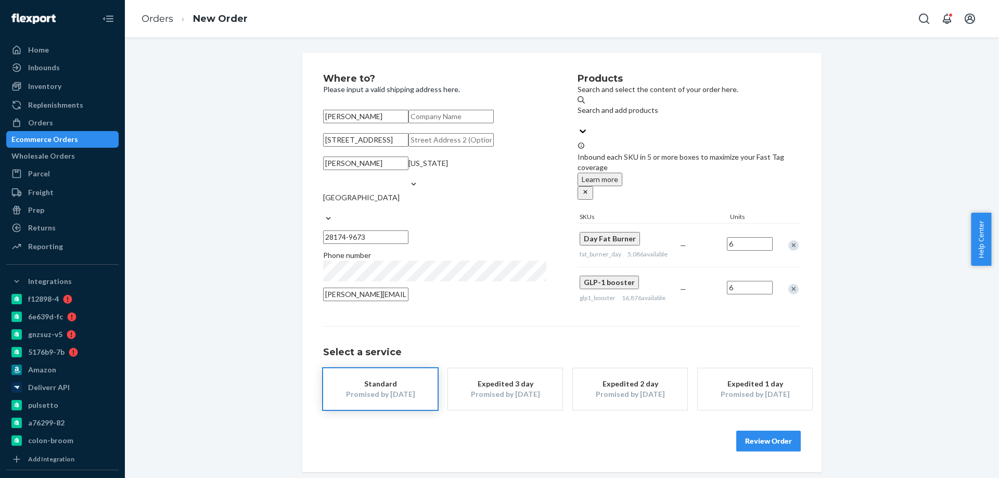
click at [789, 240] on div "Remove Item" at bounding box center [793, 245] width 10 height 10
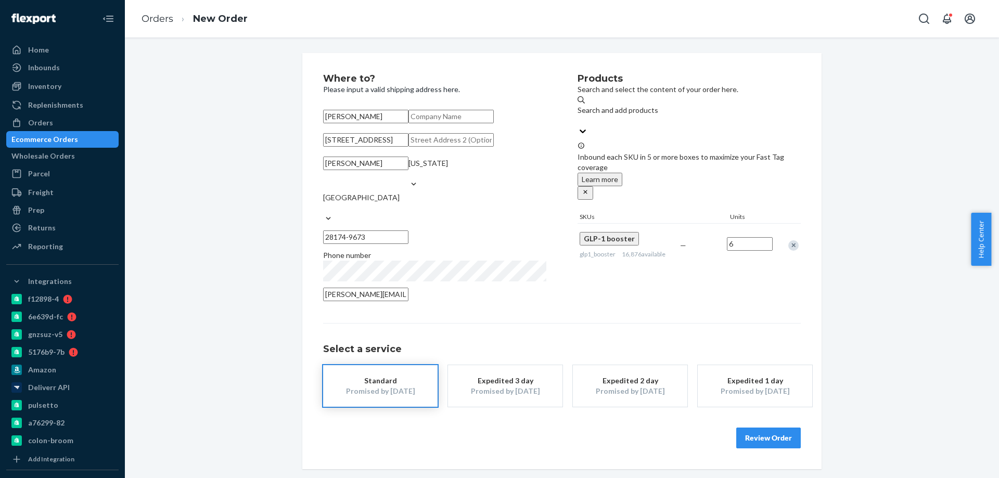
scroll to position [37, 0]
click at [764, 442] on button "Review Order" at bounding box center [768, 438] width 65 height 21
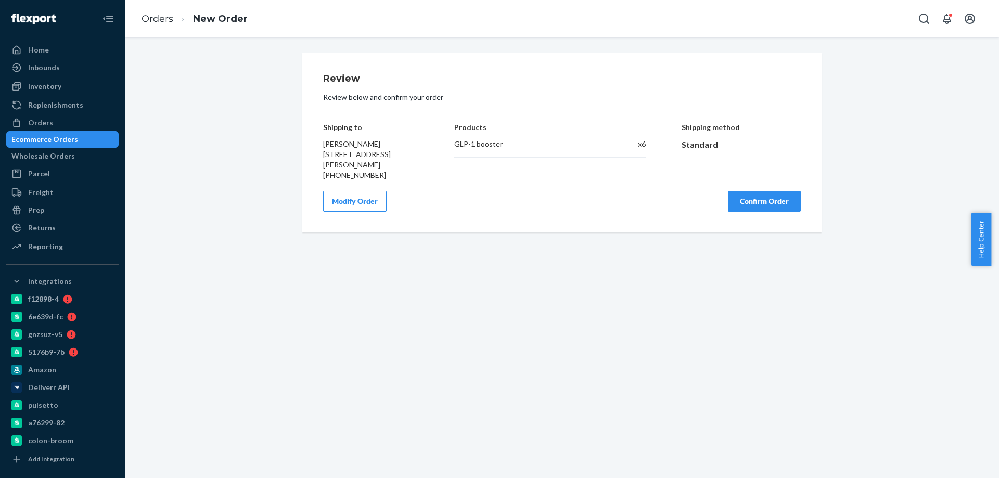
click at [758, 202] on button "Confirm Order" at bounding box center [764, 201] width 73 height 21
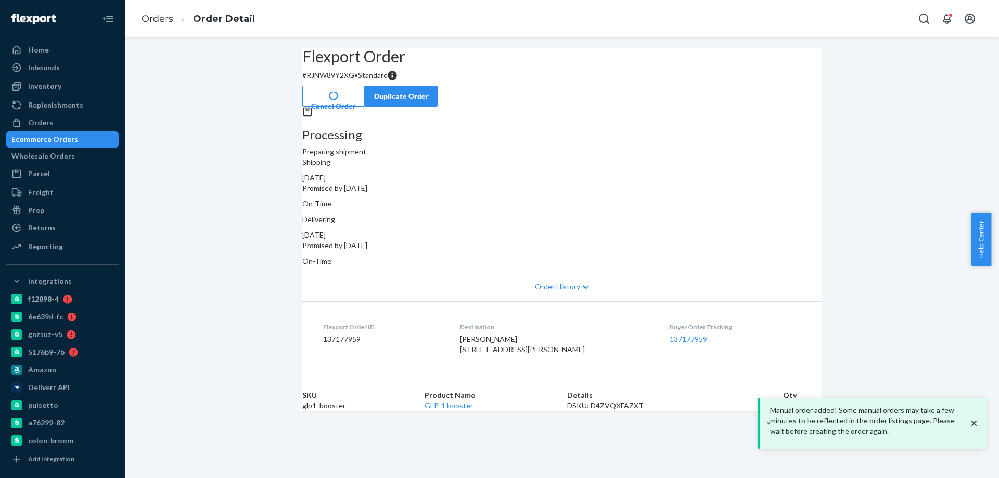
click at [352, 81] on p "# RJNW89Y2XG • Standard" at bounding box center [561, 75] width 519 height 10
copy p "RJNW89Y2XG"
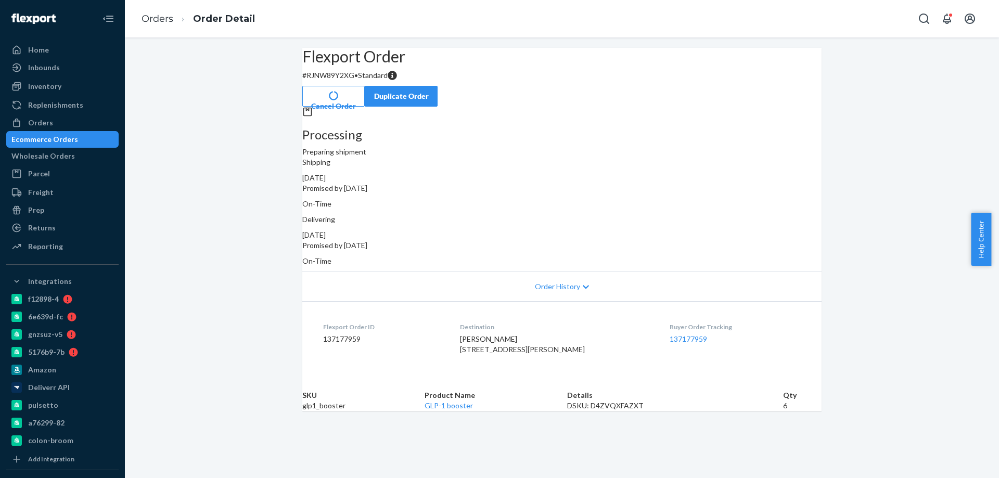
click at [244, 411] on div "Flexport Order # RJNW89Y2XG • Standard Cancel Order Duplicate Order Processing …" at bounding box center [562, 229] width 874 height 363
click at [257, 317] on div "Flexport Order # RJNW89Y2XG • Standard Cancel Order Duplicate Order Processing …" at bounding box center [562, 229] width 874 height 363
click at [259, 411] on div "Flexport Order # RJNW89Y2XG • Standard Cancel Order Duplicate Order Processing …" at bounding box center [562, 229] width 874 height 363
click at [235, 264] on div "Flexport Order # RJNW89Y2XG • Standard Cancel Order Duplicate Order Processing …" at bounding box center [562, 229] width 874 height 363
click at [244, 188] on div "Flexport Order # RJNW89Y2XG • Standard Cancel Order Duplicate Order Processing …" at bounding box center [562, 229] width 874 height 363
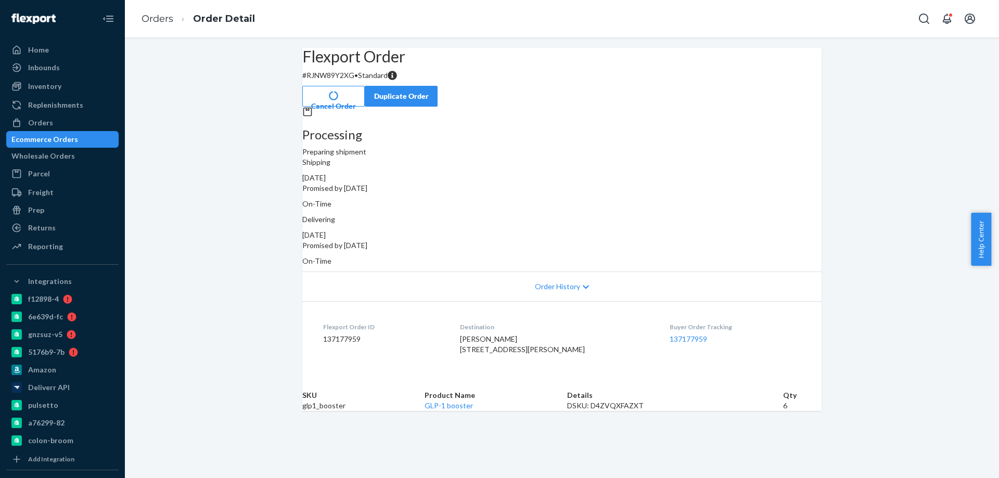
click at [270, 411] on div "Flexport Order # RJNW89Y2XG • Standard Cancel Order Duplicate Order Processing …" at bounding box center [562, 229] width 874 height 363
click at [65, 145] on div "Ecommerce Orders" at bounding box center [44, 139] width 67 height 10
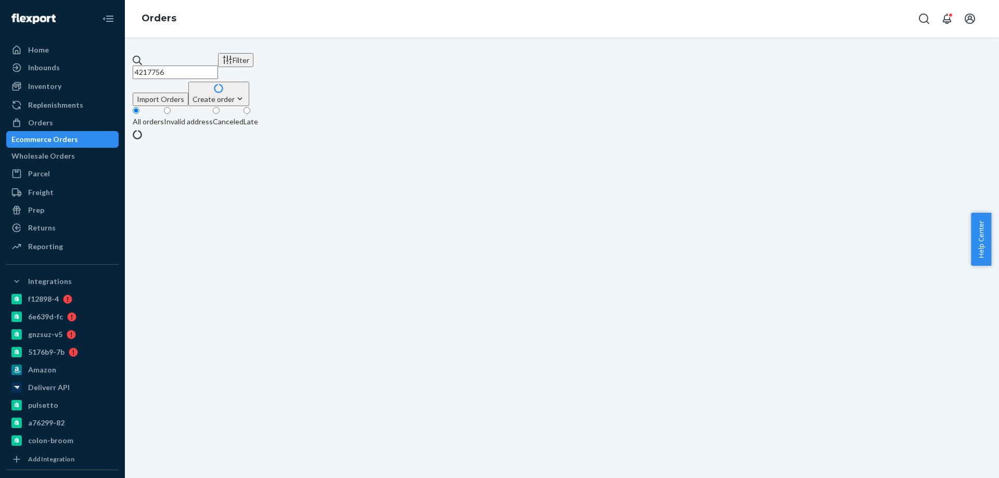
drag, startPoint x: 241, startPoint y: 65, endPoint x: 0, endPoint y: 41, distance: 242.1
click at [10, 44] on div "Home Inbounds Shipping Plans Problems Inventory Products Branded Packaging Repl…" at bounding box center [499, 239] width 999 height 478
paste input "4139663"
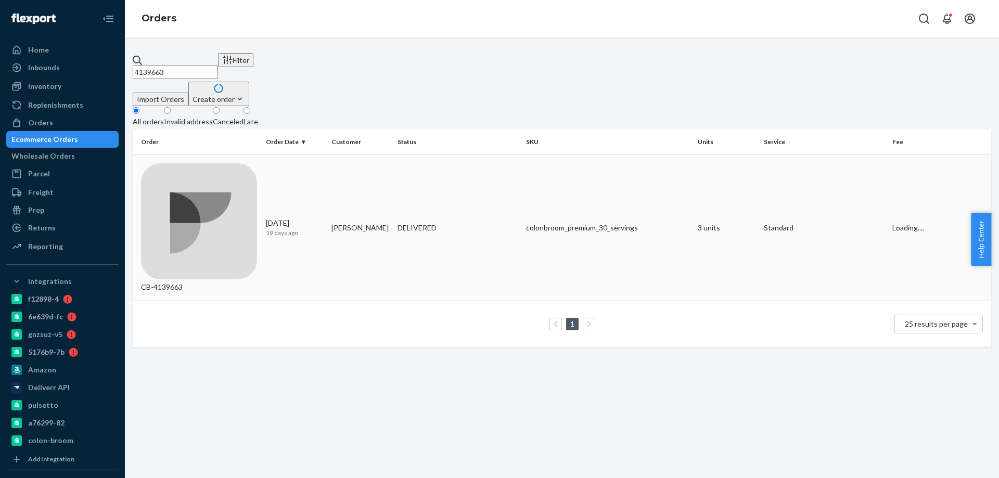
type input "4139663"
click at [330, 169] on td "[PERSON_NAME]" at bounding box center [360, 228] width 66 height 147
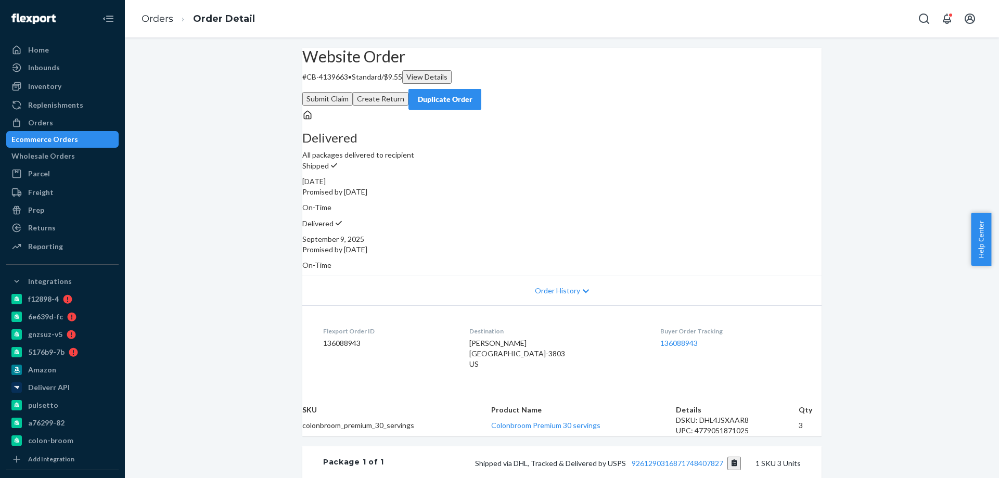
click at [239, 222] on div "Website Order # CB-4139663 • Standard / $9.55 View Details Submit Claim Create …" at bounding box center [562, 374] width 874 height 652
click at [408, 92] on button "Create Return" at bounding box center [381, 99] width 56 height 14
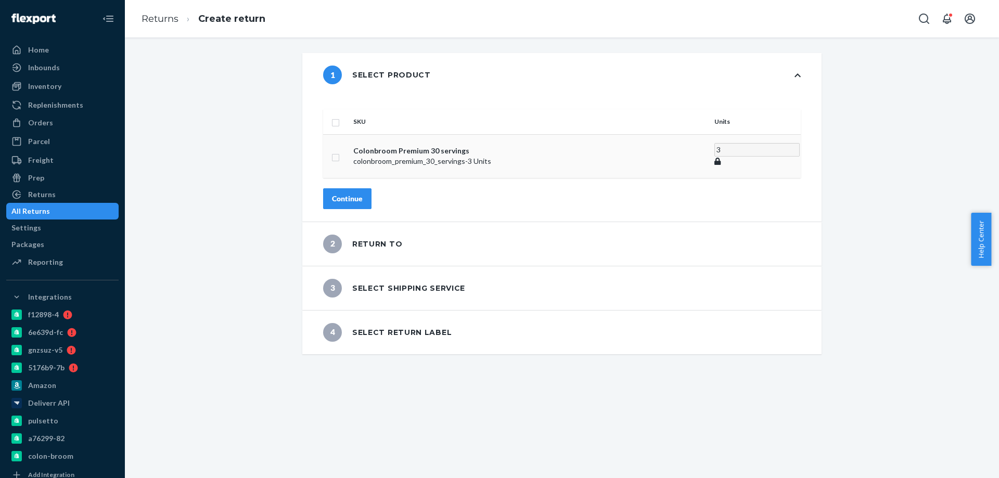
click at [349, 144] on td at bounding box center [336, 156] width 26 height 44
click at [307, 151] on div "1 Select product SKU Units Colonbroom Premium 30 servings colonbroom_premium_30…" at bounding box center [561, 137] width 519 height 169
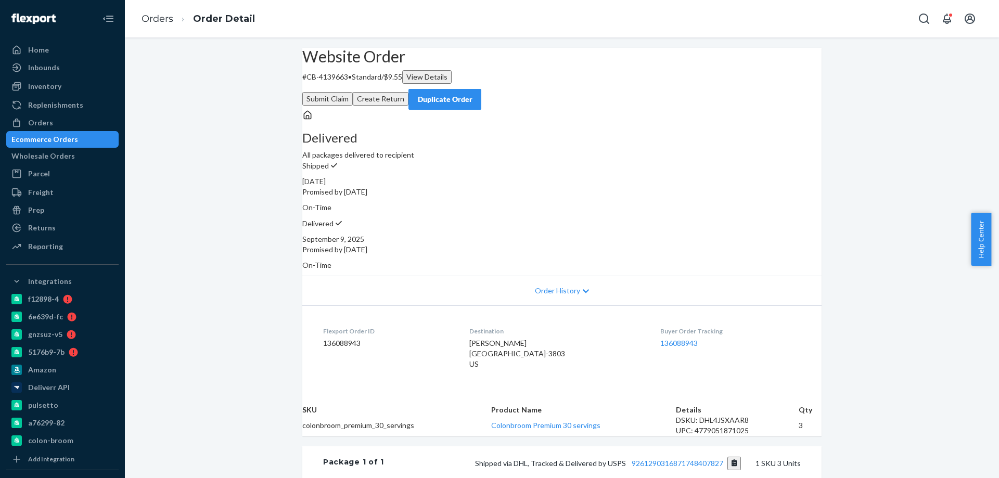
click at [69, 139] on div "Ecommerce Orders" at bounding box center [44, 139] width 67 height 10
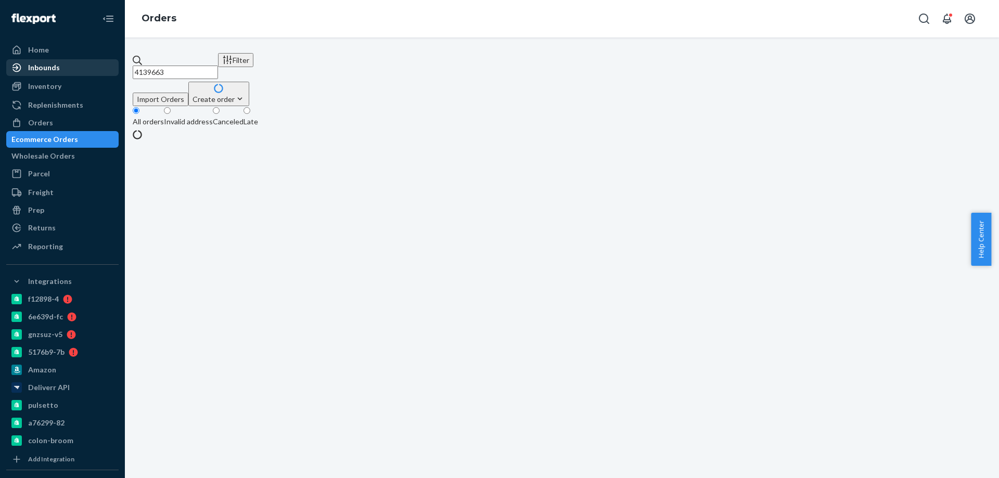
drag, startPoint x: 204, startPoint y: 67, endPoint x: 64, endPoint y: 62, distance: 140.6
click at [77, 63] on div "Home Inbounds Shipping Plans Problems Inventory Products Branded Packaging Repl…" at bounding box center [499, 239] width 999 height 478
paste input "217320"
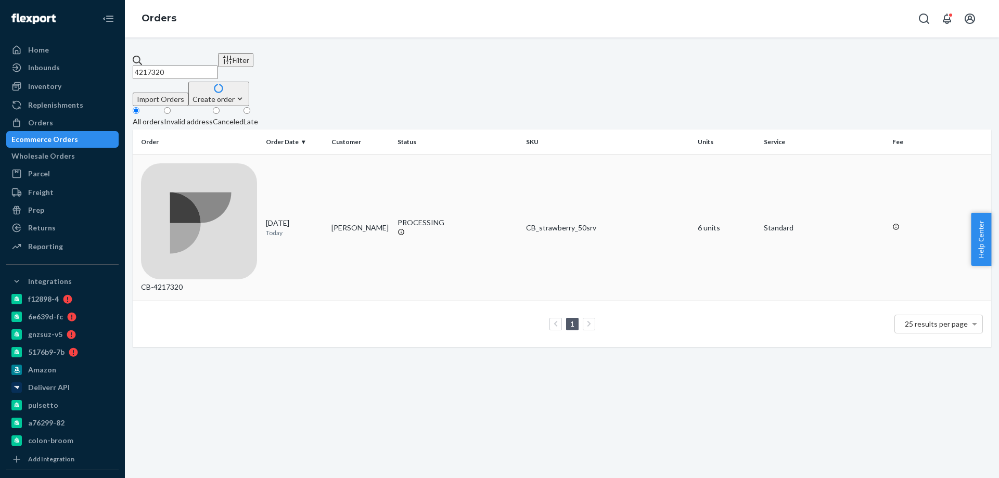
type input "4217320"
click at [311, 228] on p "Today" at bounding box center [295, 232] width 58 height 9
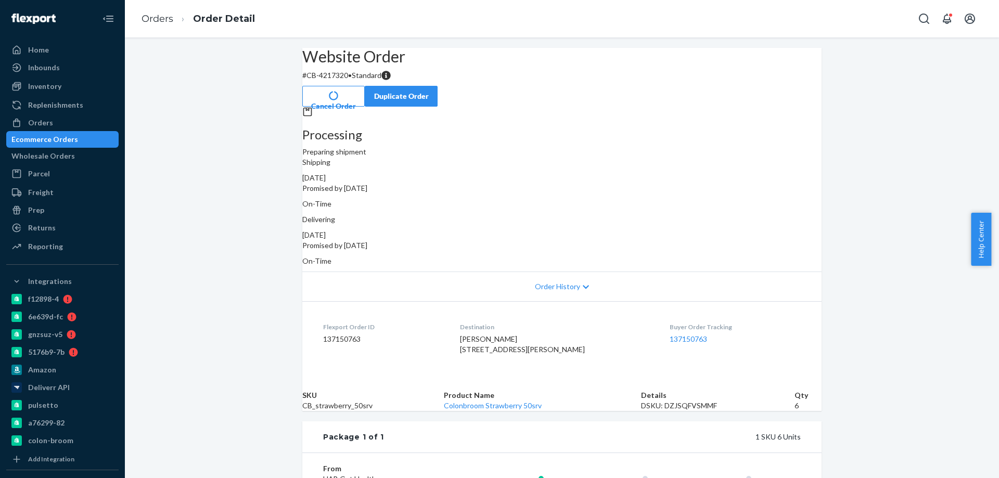
click at [365, 89] on button "Cancel Order" at bounding box center [333, 96] width 62 height 21
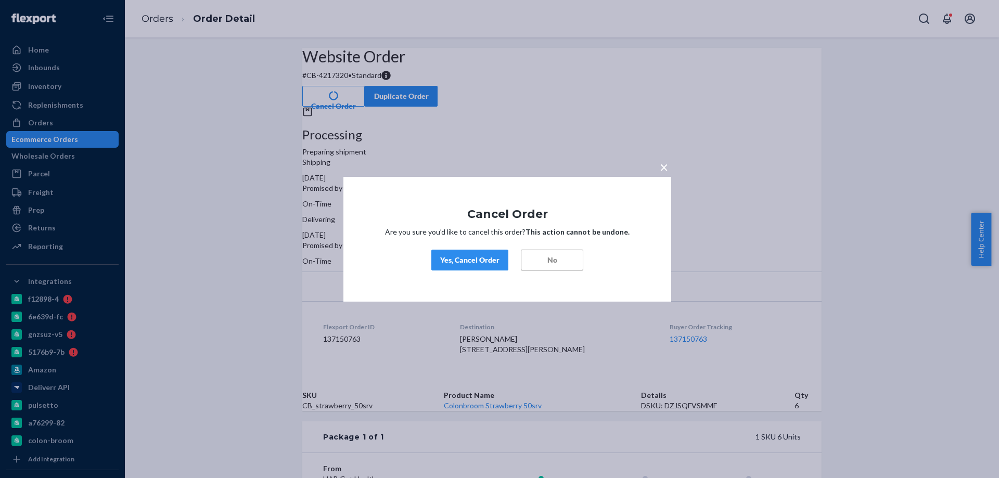
click at [456, 255] on div "Yes, Cancel Order" at bounding box center [469, 260] width 59 height 10
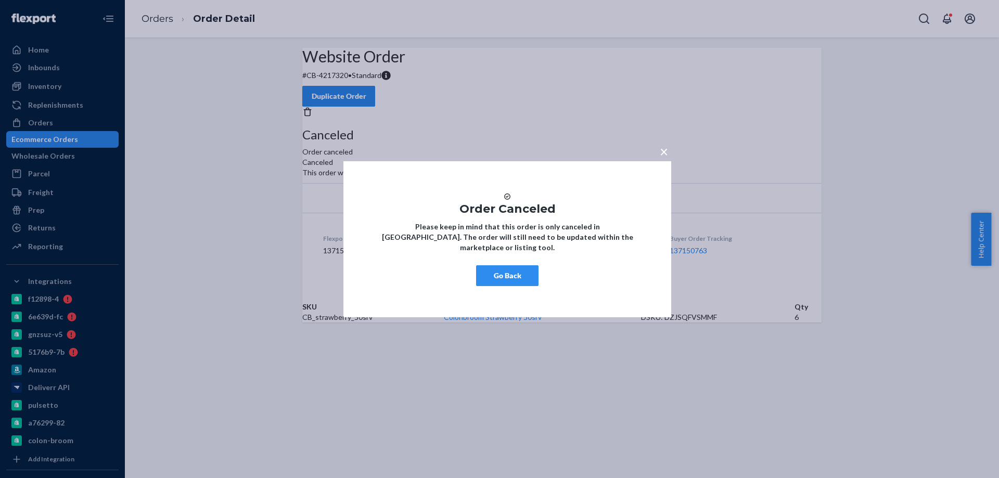
click at [497, 265] on div "× Order Canceled Please keep in mind that this order is only canceled in [GEOGR…" at bounding box center [507, 239] width 328 height 156
click at [492, 278] on button "Go Back" at bounding box center [507, 275] width 62 height 21
